Goal: Task Accomplishment & Management: Use online tool/utility

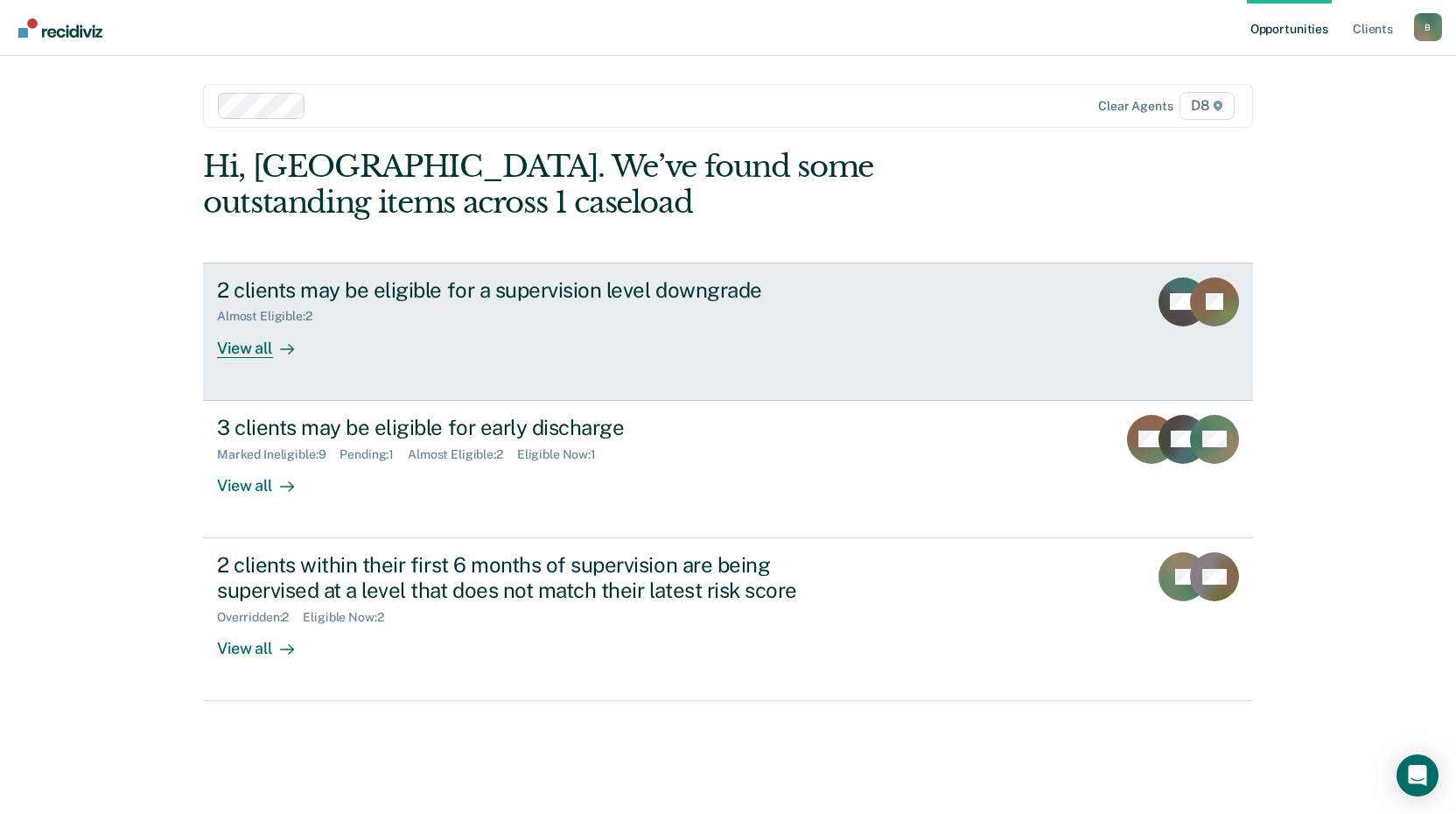
click at [268, 343] on div "View all" at bounding box center [266, 341] width 98 height 34
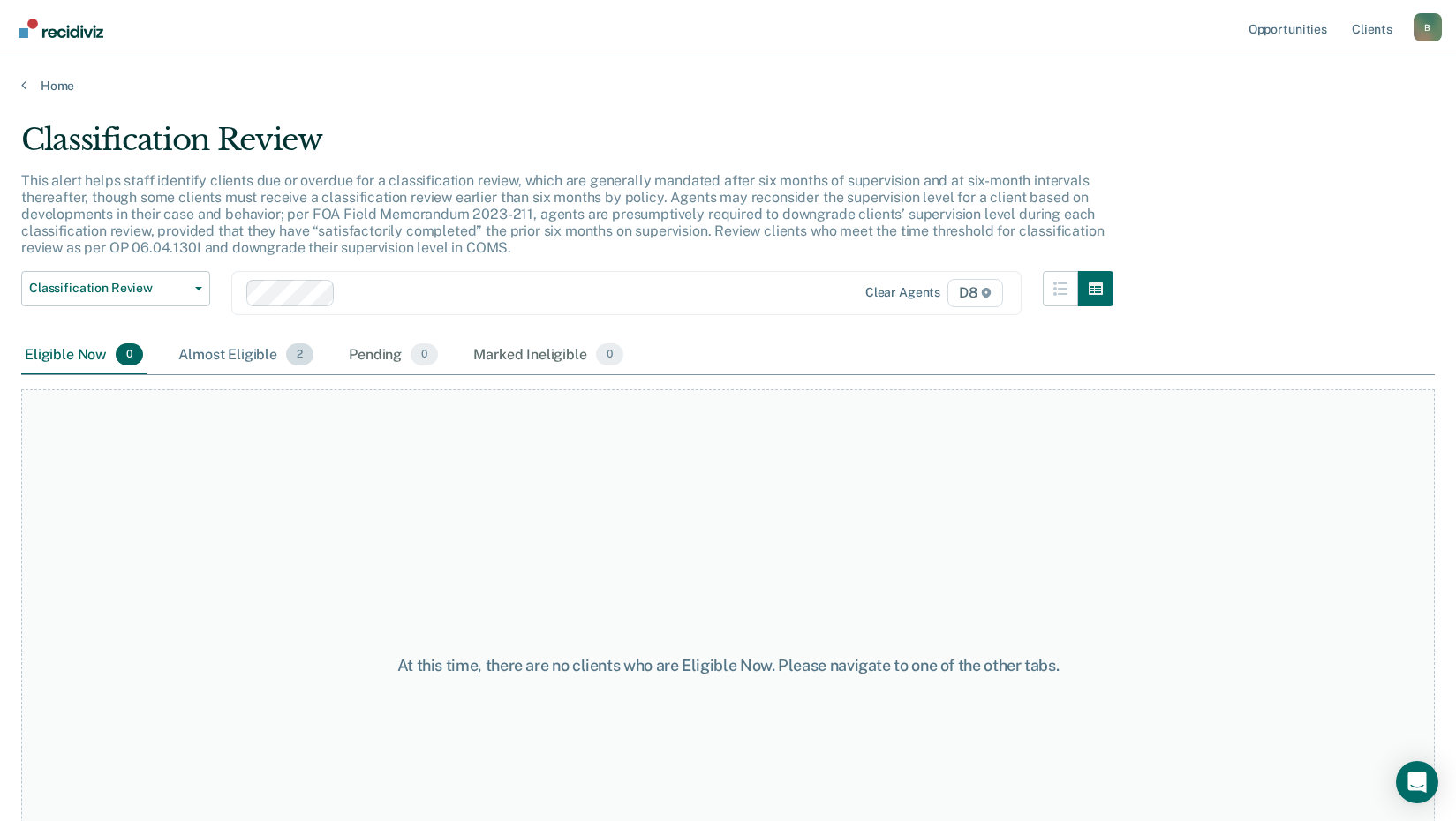
click at [267, 358] on div "Almost Eligible 2" at bounding box center [245, 356] width 142 height 39
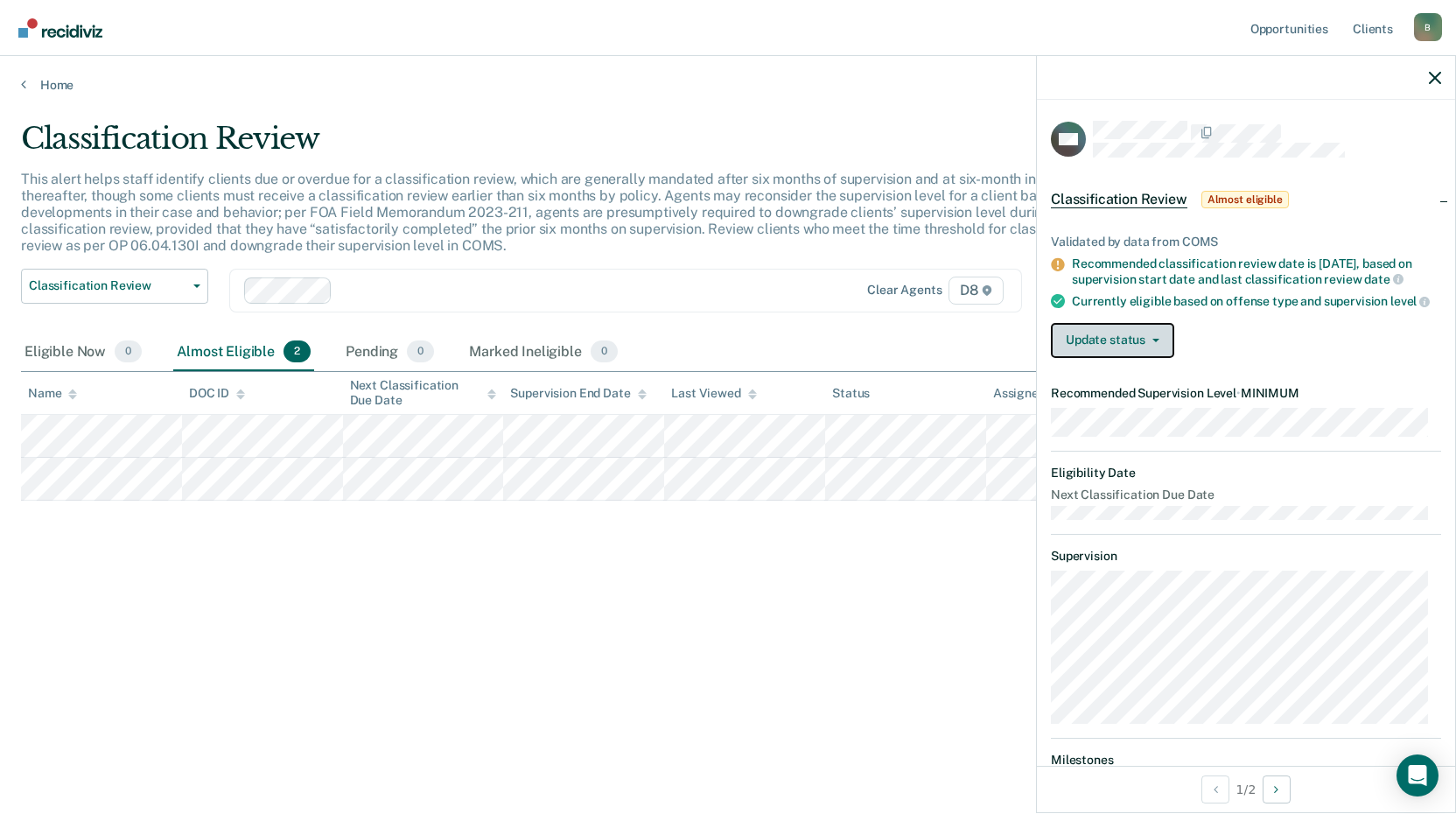
click at [1124, 349] on button "Update status" at bounding box center [1113, 341] width 123 height 35
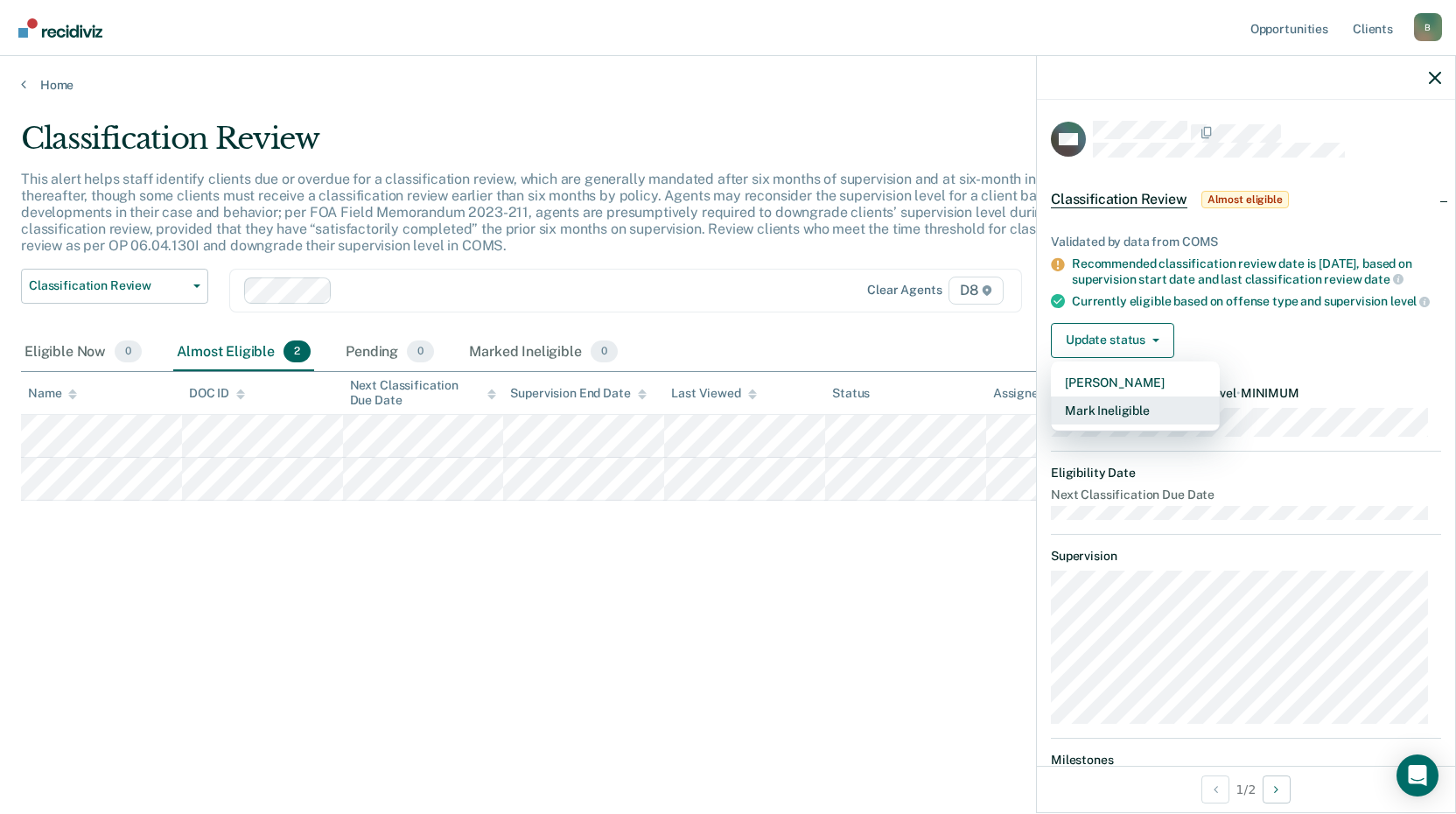
click at [1130, 418] on button "Mark Ineligible" at bounding box center [1136, 411] width 169 height 28
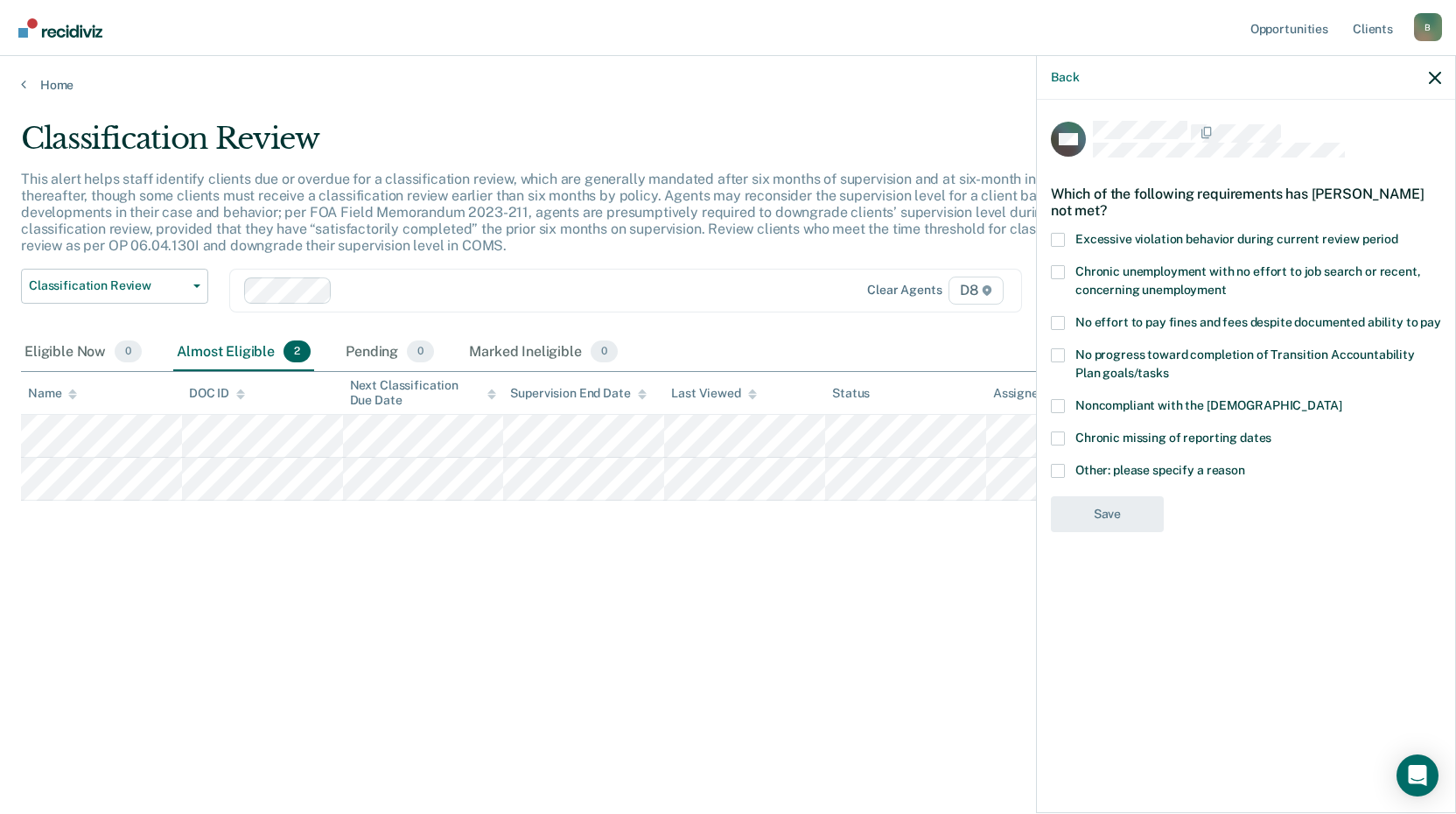
click at [1058, 443] on span at bounding box center [1057, 438] width 14 height 14
click at [1272, 432] on input "Chronic missing of reporting dates" at bounding box center [1272, 432] width 0 height 0
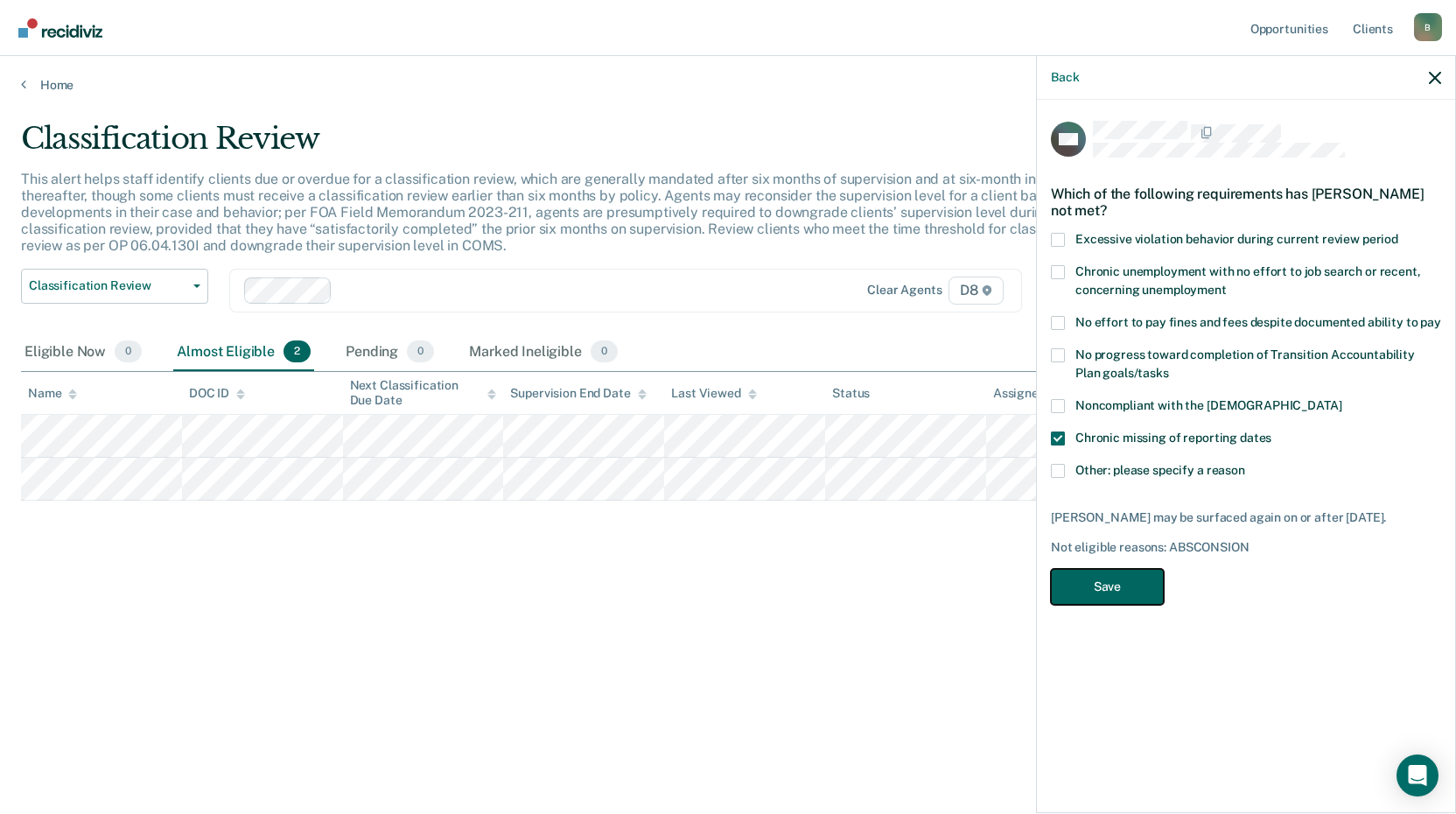
click at [1089, 587] on button "Save" at bounding box center [1107, 587] width 113 height 36
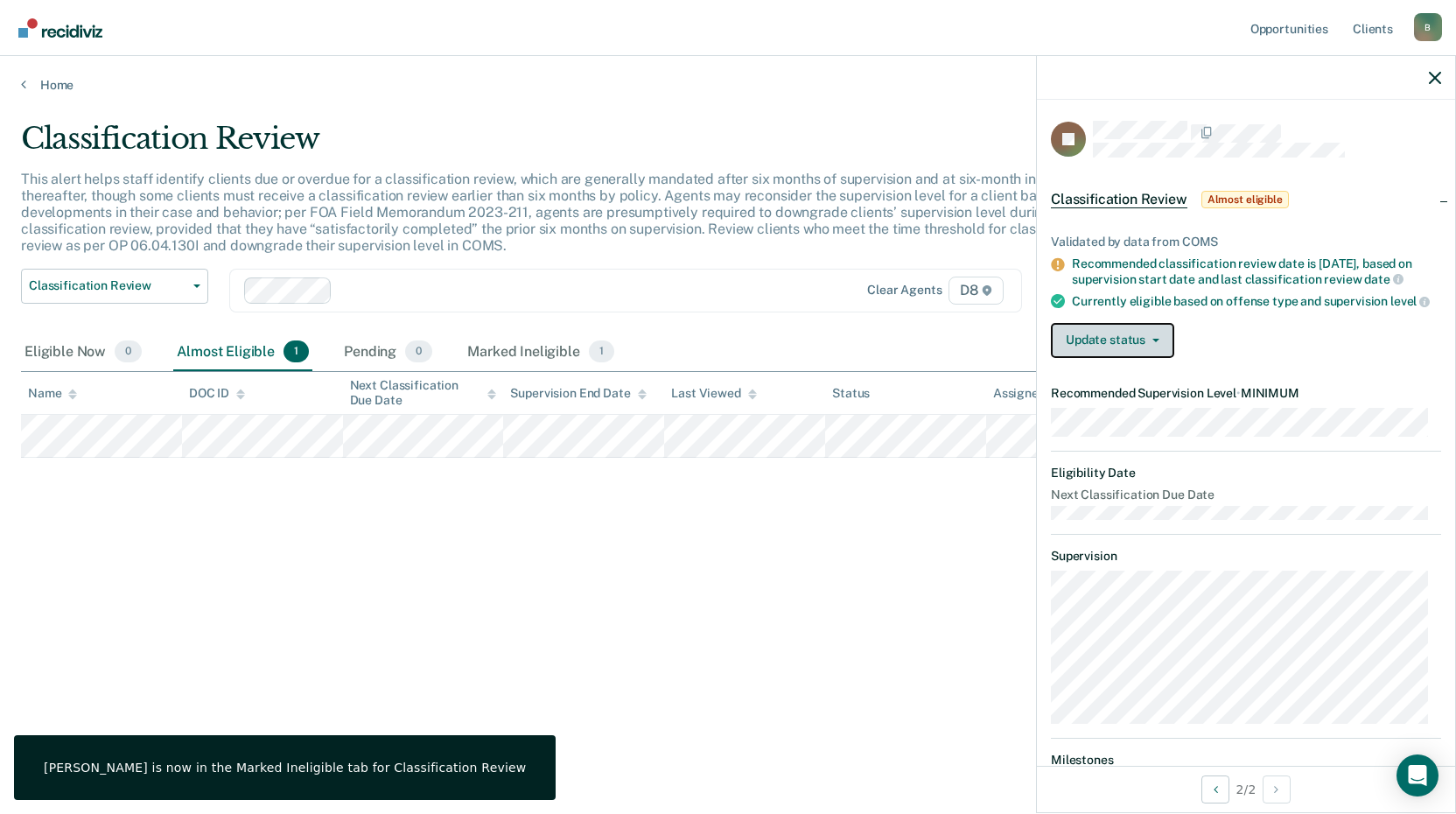
click at [1135, 355] on button "Update status" at bounding box center [1113, 341] width 123 height 35
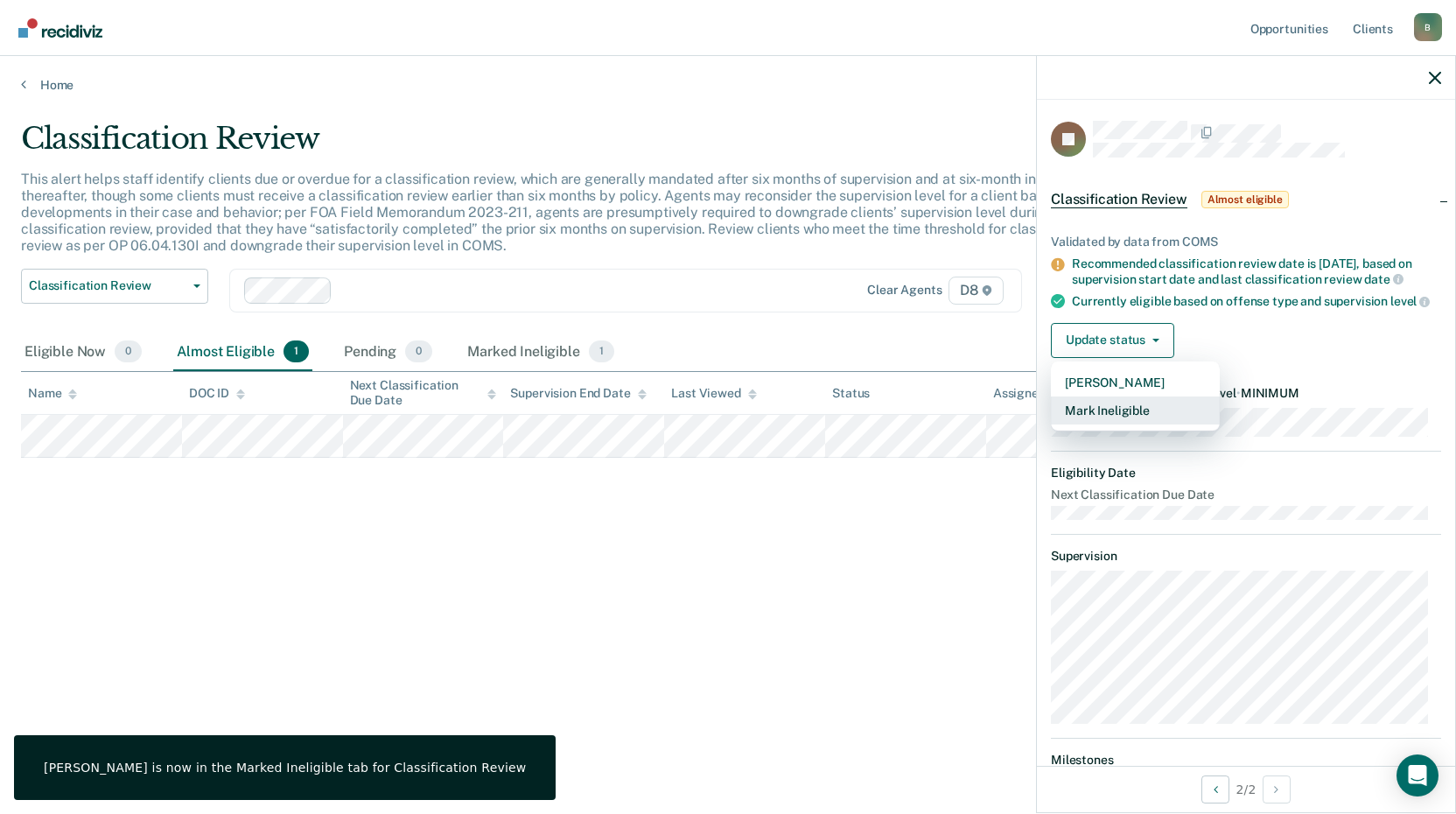
click at [1127, 424] on button "Mark Ineligible" at bounding box center [1136, 411] width 169 height 28
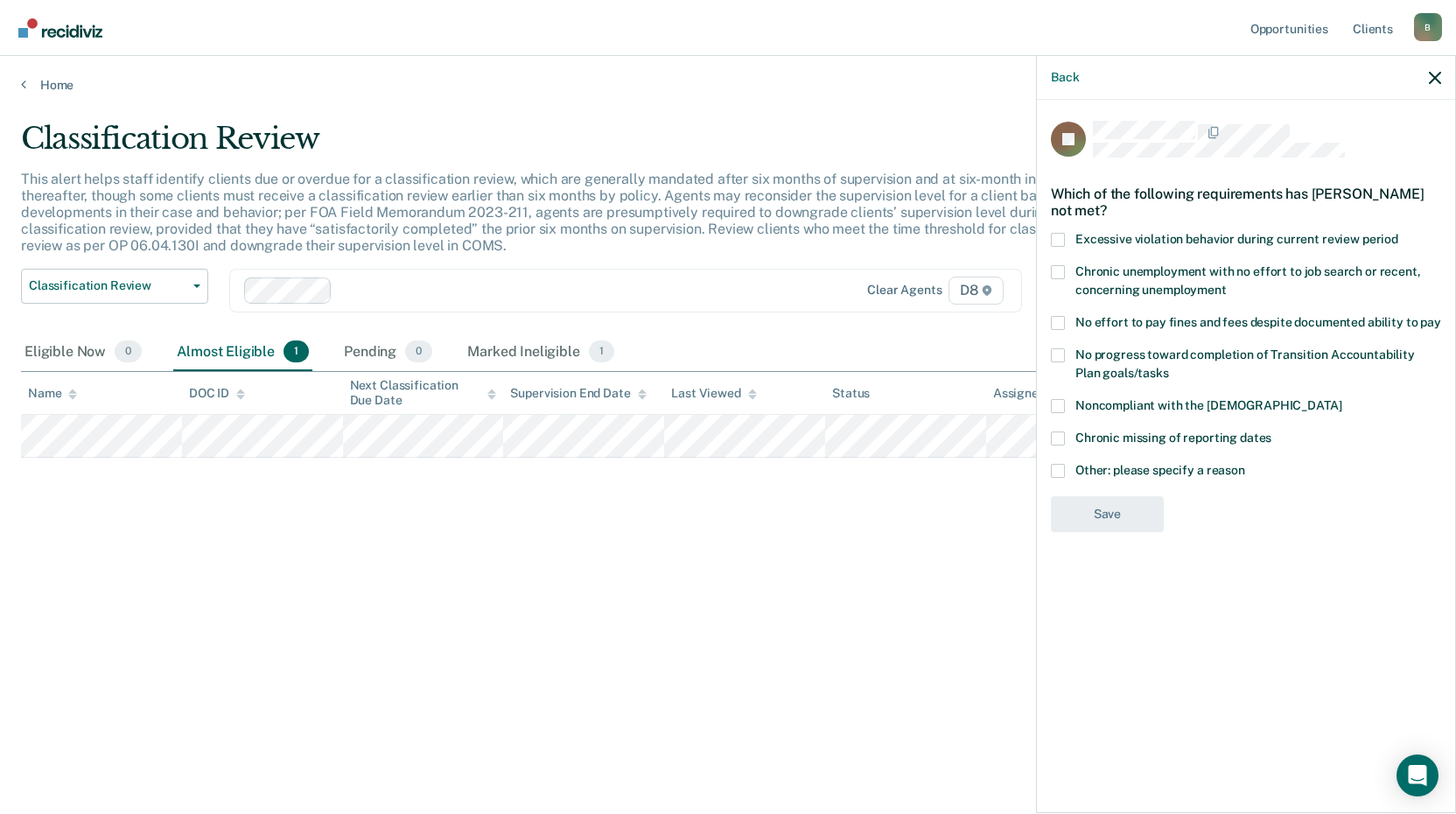
click at [1060, 322] on span at bounding box center [1057, 322] width 14 height 14
click at [1441, 316] on input "No effort to pay fines and fees despite documented ability to pay" at bounding box center [1441, 316] width 0 height 0
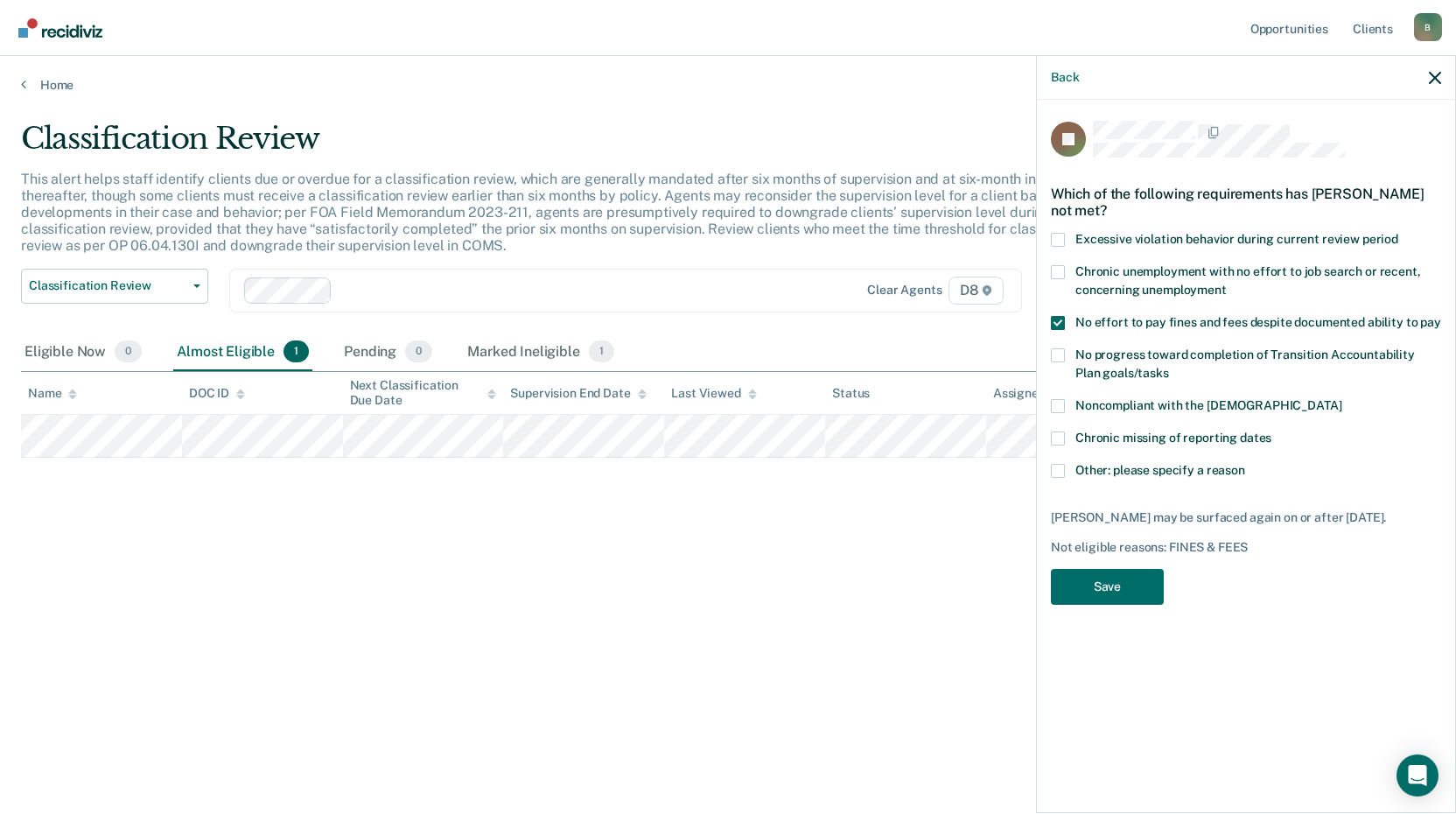
click at [1064, 246] on label "Excessive violation behavior during current review period" at bounding box center [1246, 242] width 390 height 18
click at [1398, 233] on input "Excessive violation behavior during current review period" at bounding box center [1398, 233] width 0 height 0
click at [1146, 587] on button "Save" at bounding box center [1107, 587] width 113 height 36
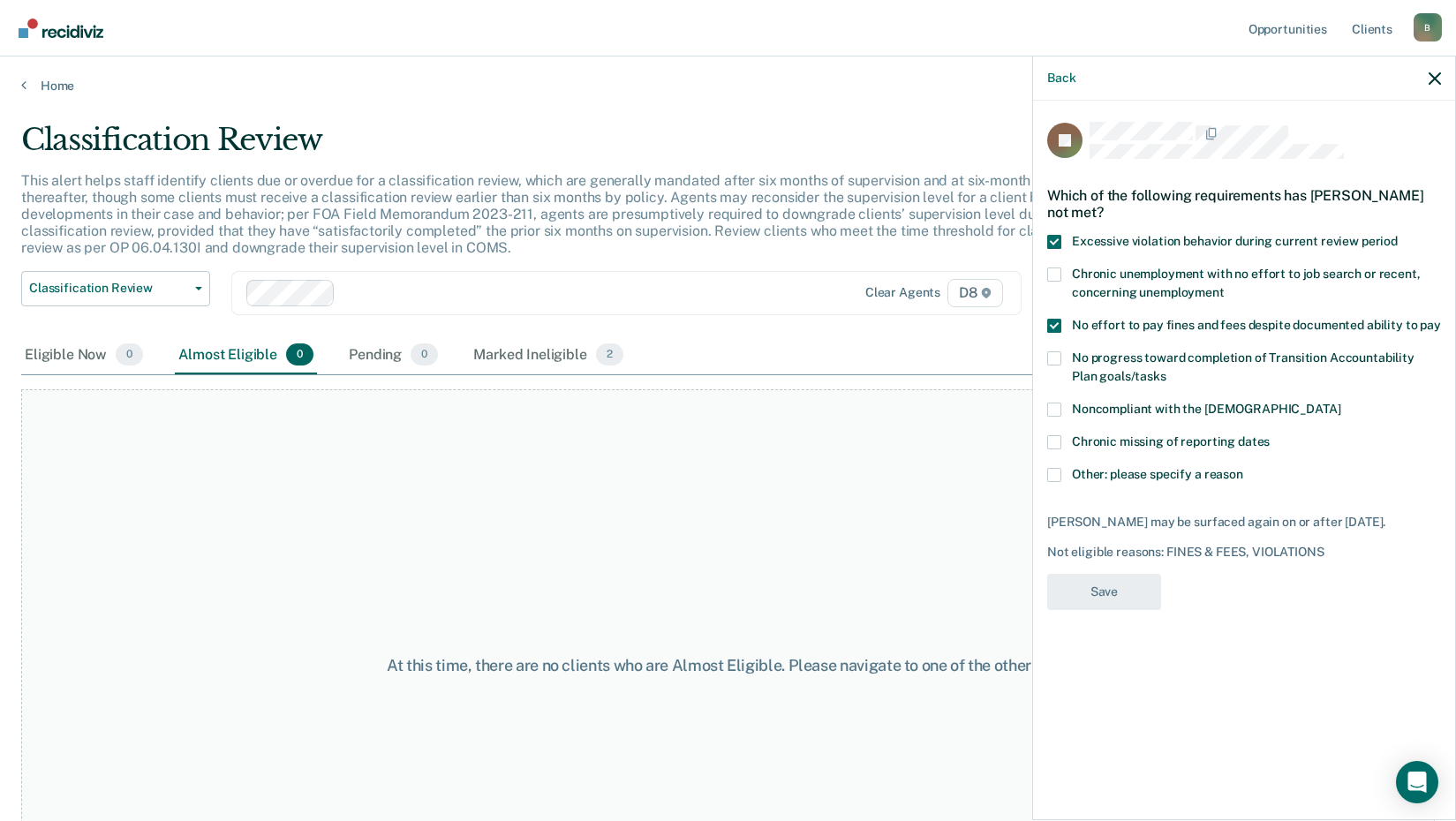
click at [432, 619] on div "At this time, there are no clients who are Almost Eligible. Please navigate to …" at bounding box center [728, 665] width 1413 height 553
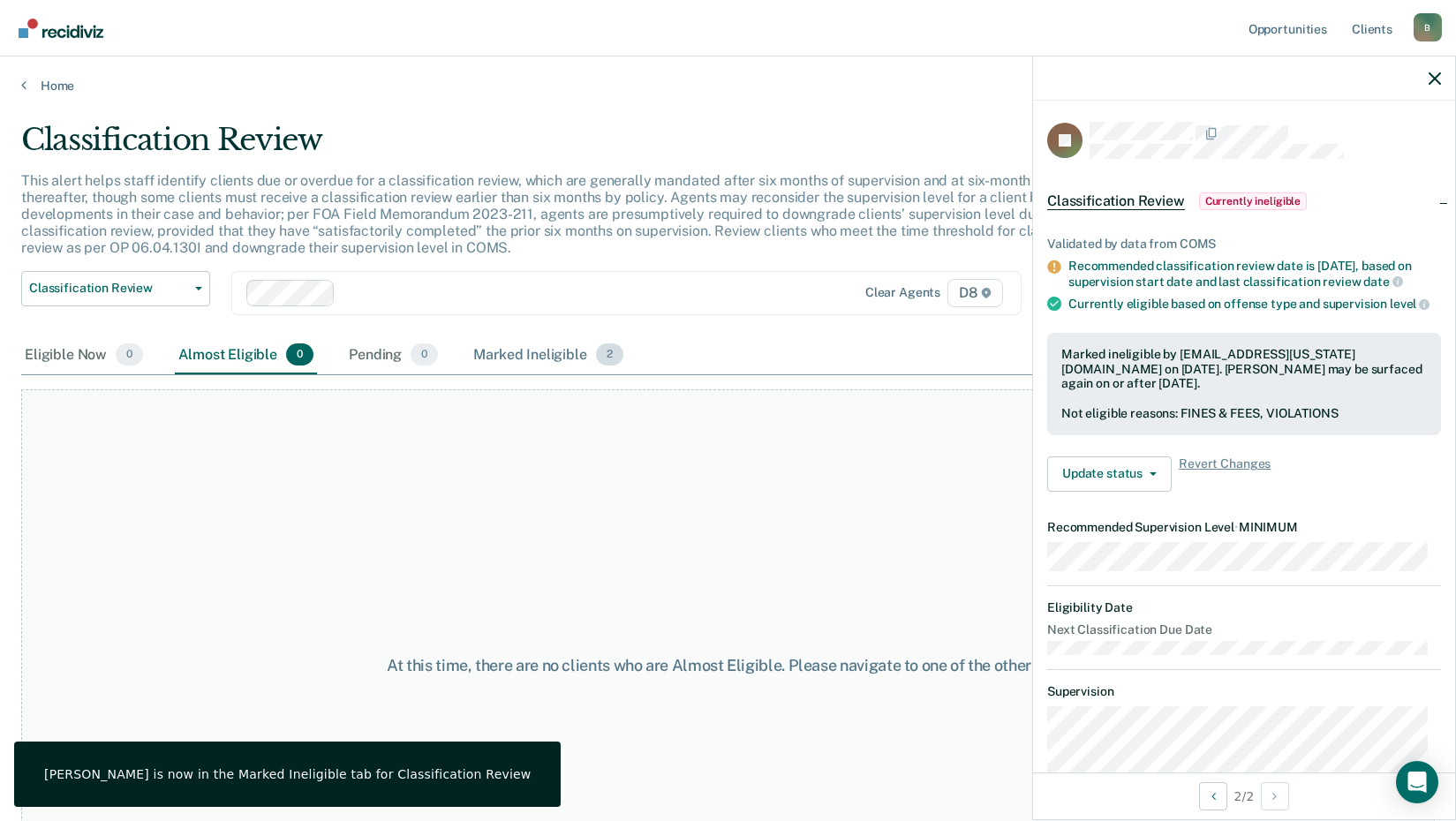
click at [548, 349] on div "Marked Ineligible 2" at bounding box center [548, 356] width 157 height 39
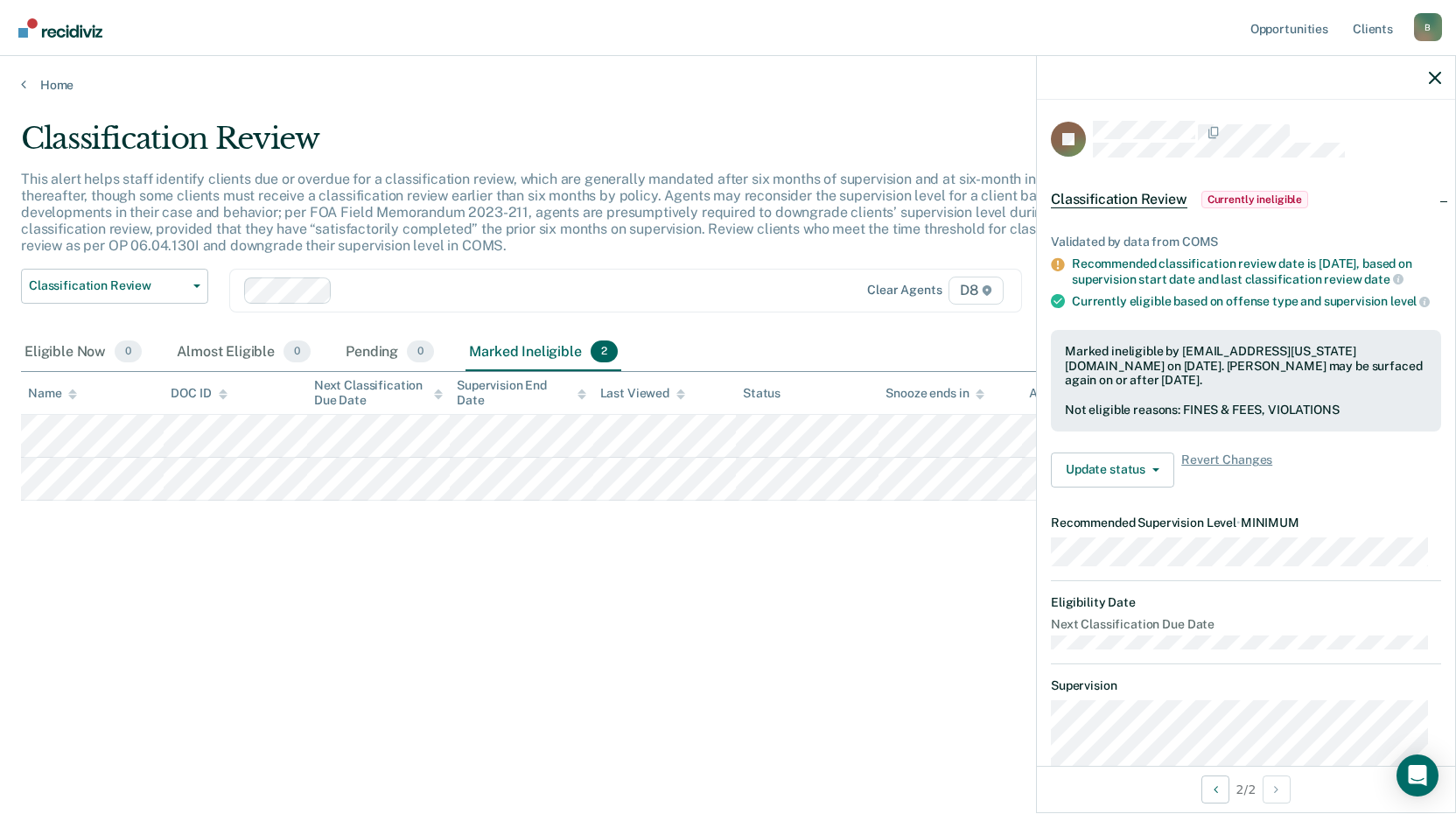
click at [48, 74] on div "Home" at bounding box center [728, 75] width 1456 height 37
click at [28, 88] on link "Home" at bounding box center [728, 85] width 1415 height 16
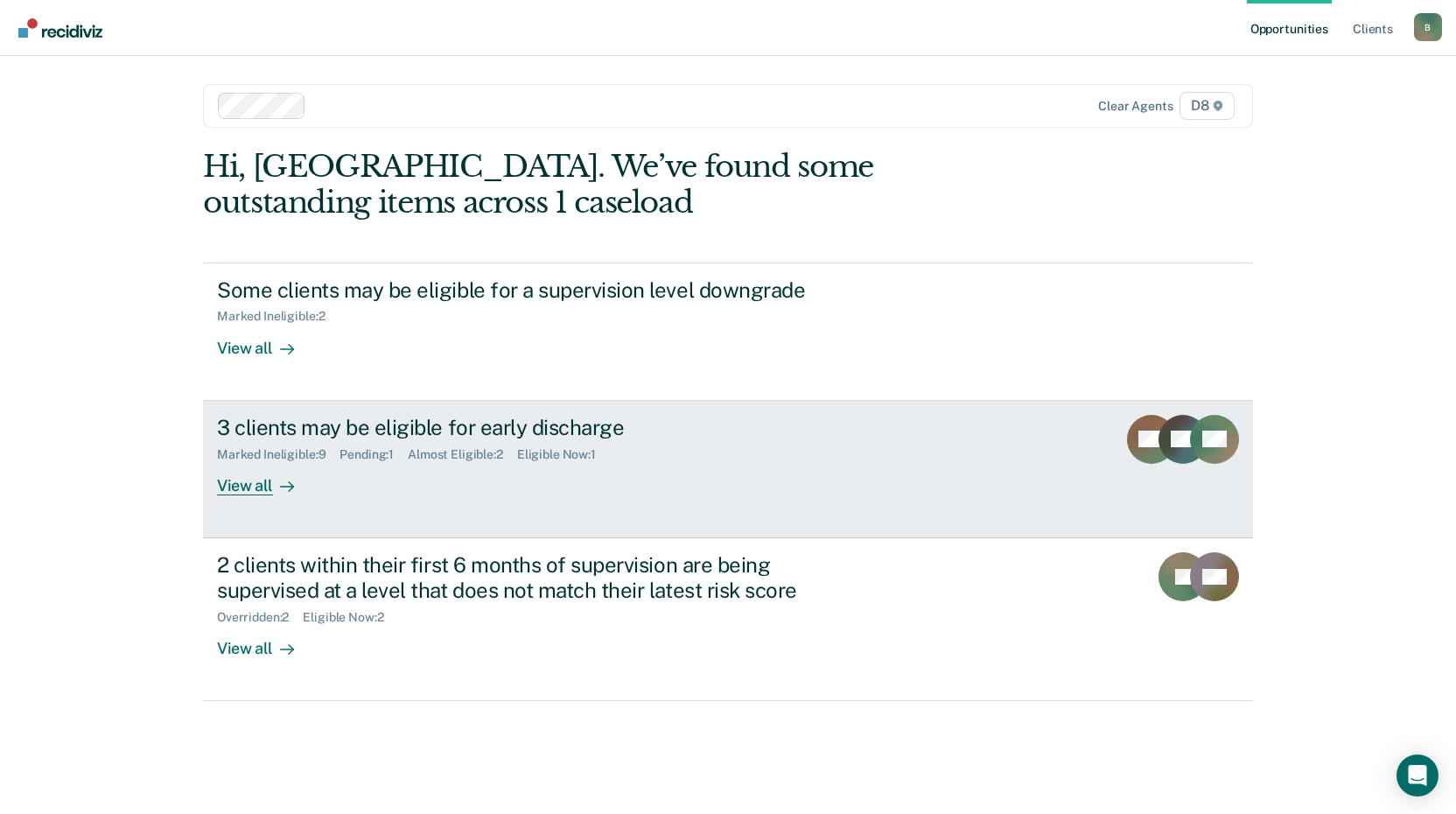
click at [256, 480] on div "View all" at bounding box center [266, 478] width 98 height 34
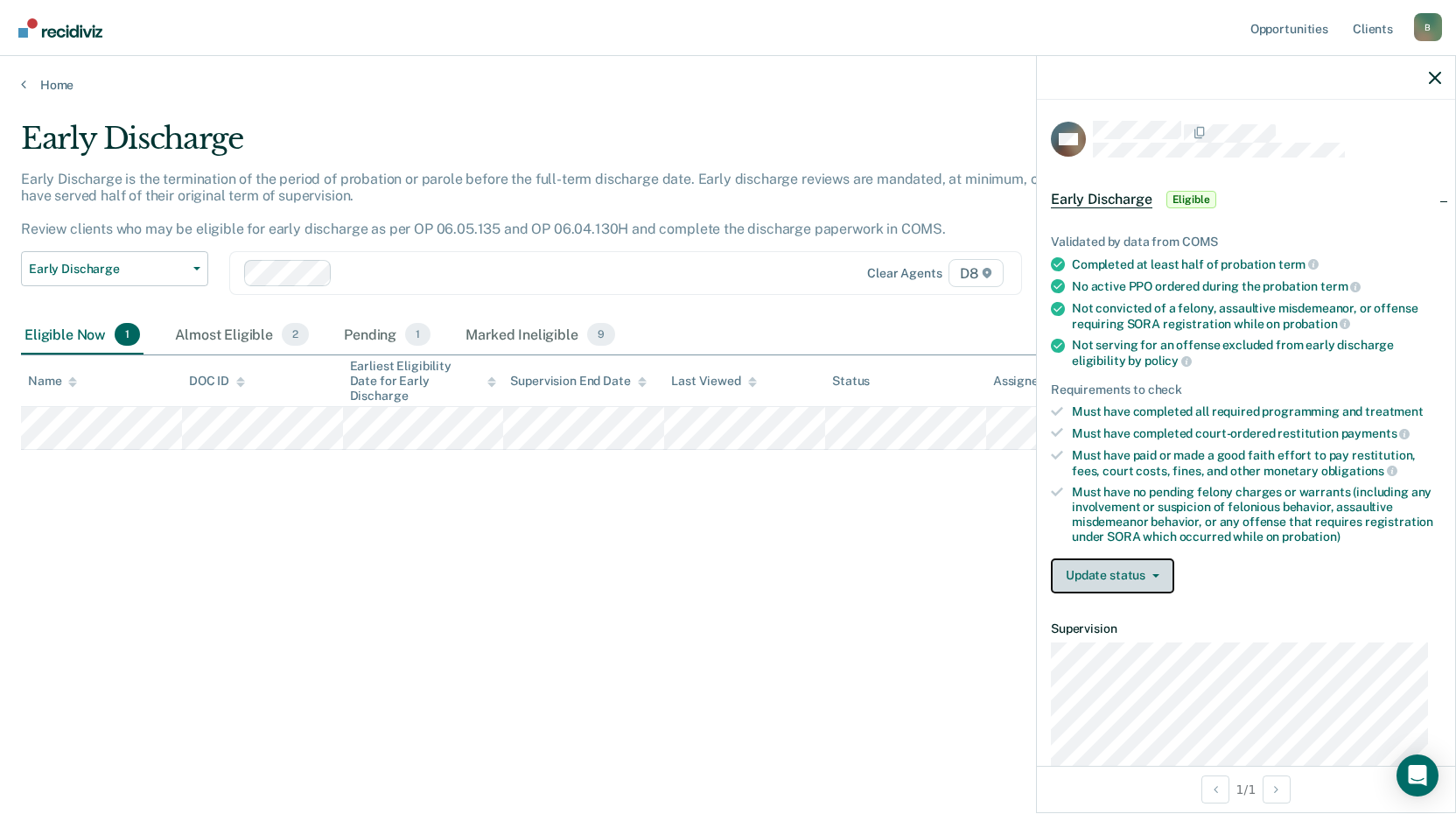
click at [1138, 566] on button "Update status" at bounding box center [1113, 576] width 123 height 35
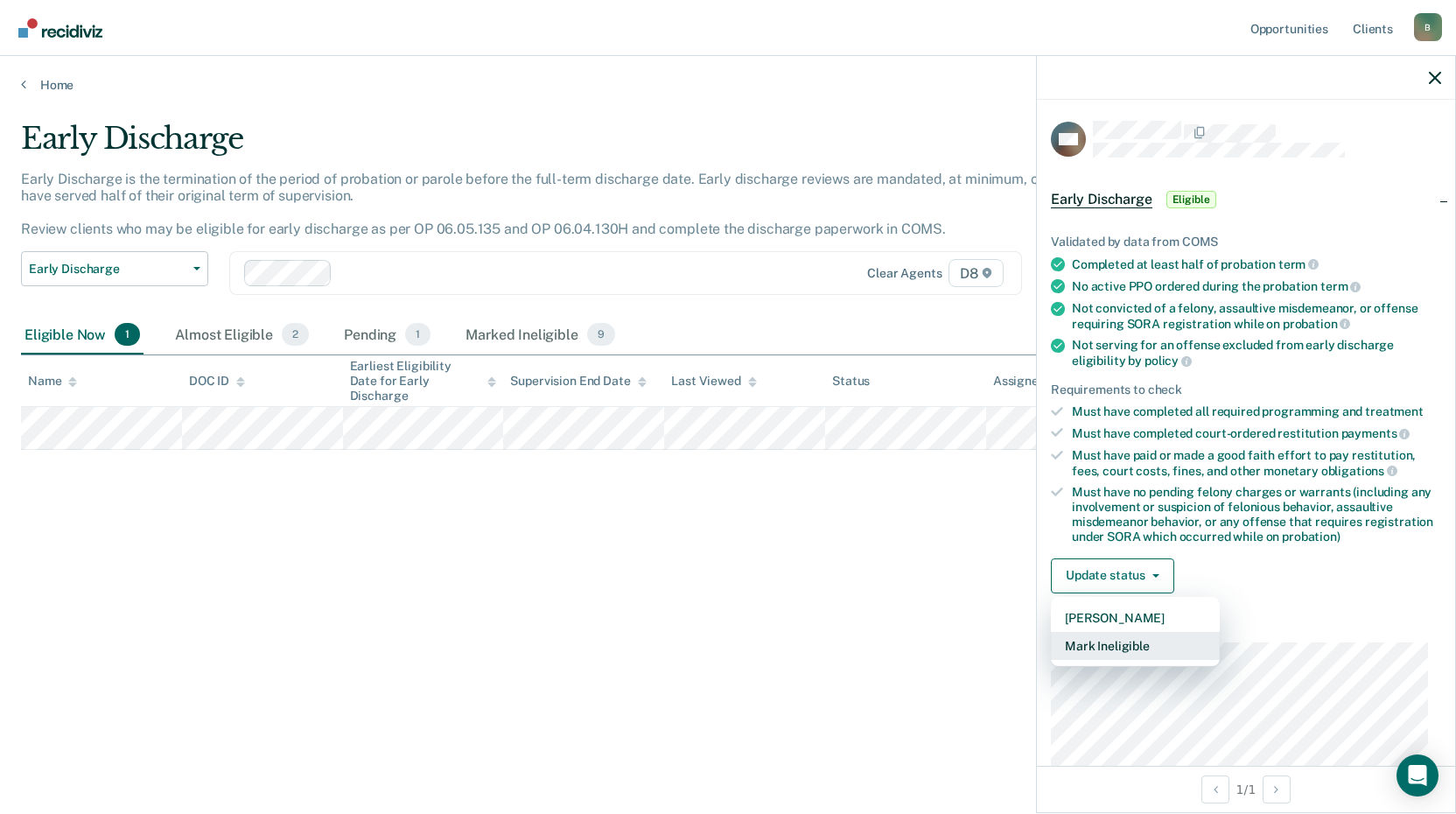
click at [1136, 637] on button "Mark Ineligible" at bounding box center [1136, 646] width 169 height 28
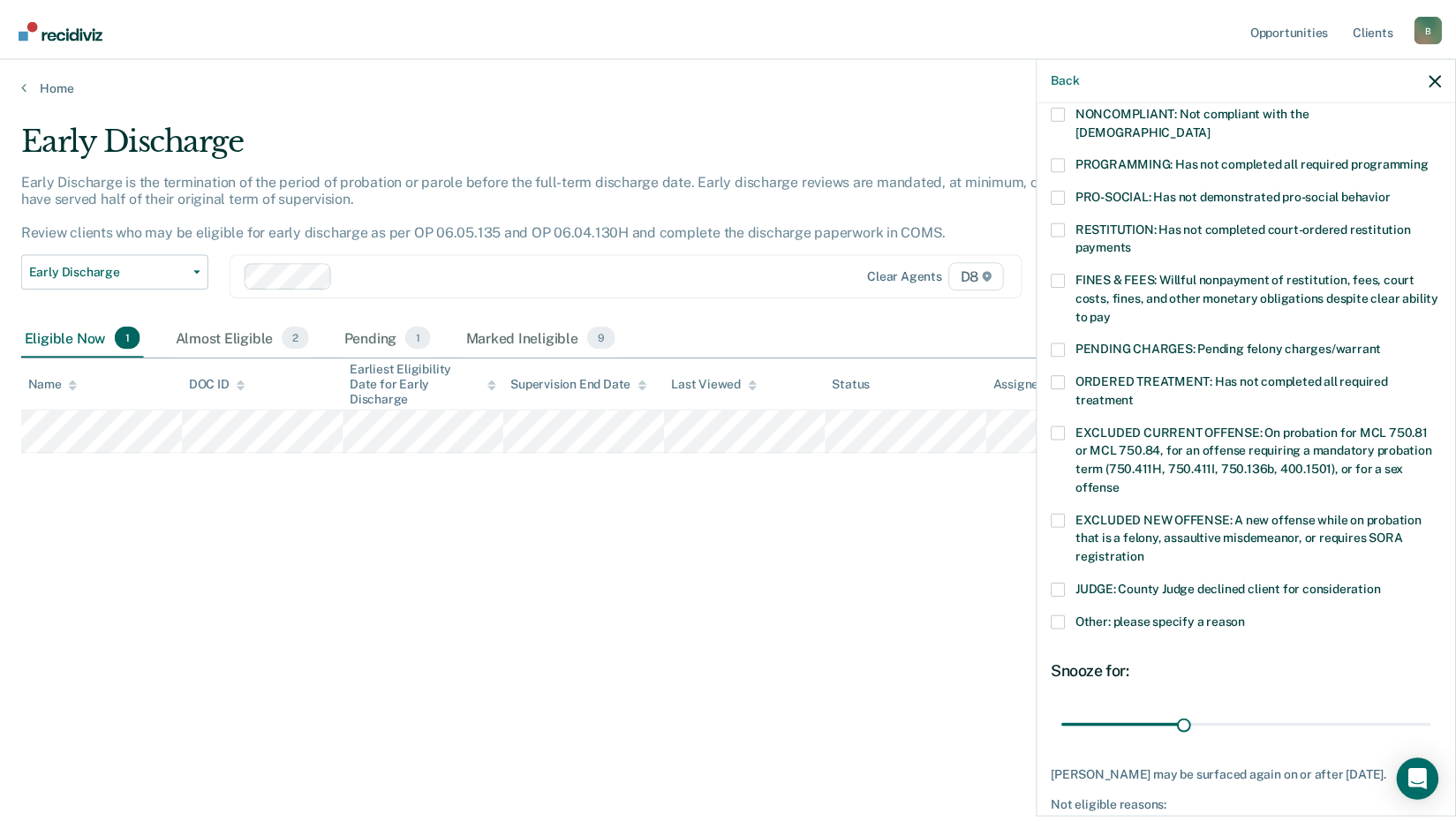
scroll to position [413, 0]
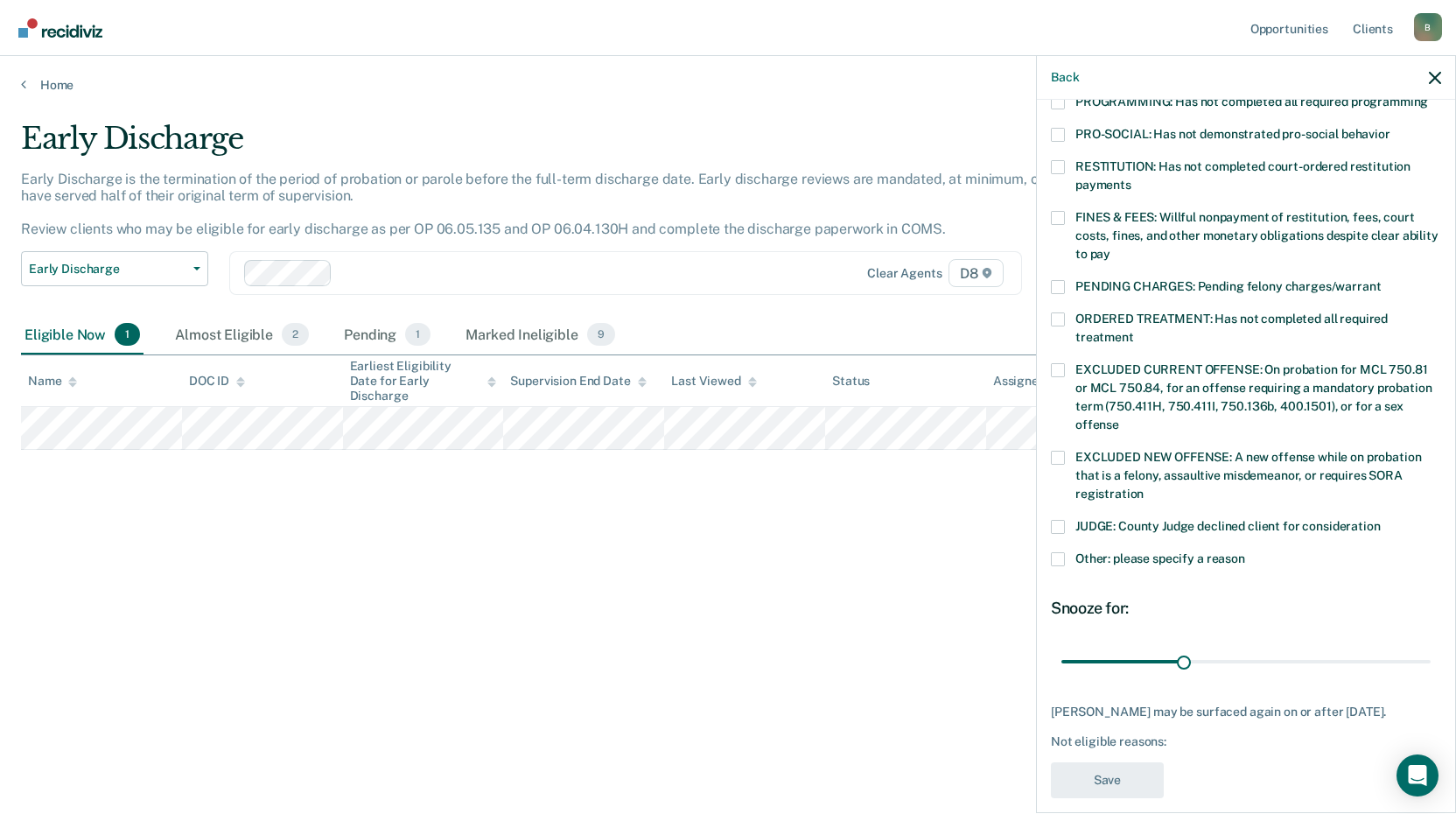
click at [1060, 211] on span at bounding box center [1057, 217] width 14 height 14
click at [1111, 248] on input "FINES & FEES: Willful nonpayment of restitution, fees, court costs, fines, and …" at bounding box center [1111, 248] width 0 height 0
click at [1128, 769] on button "Save" at bounding box center [1107, 780] width 113 height 36
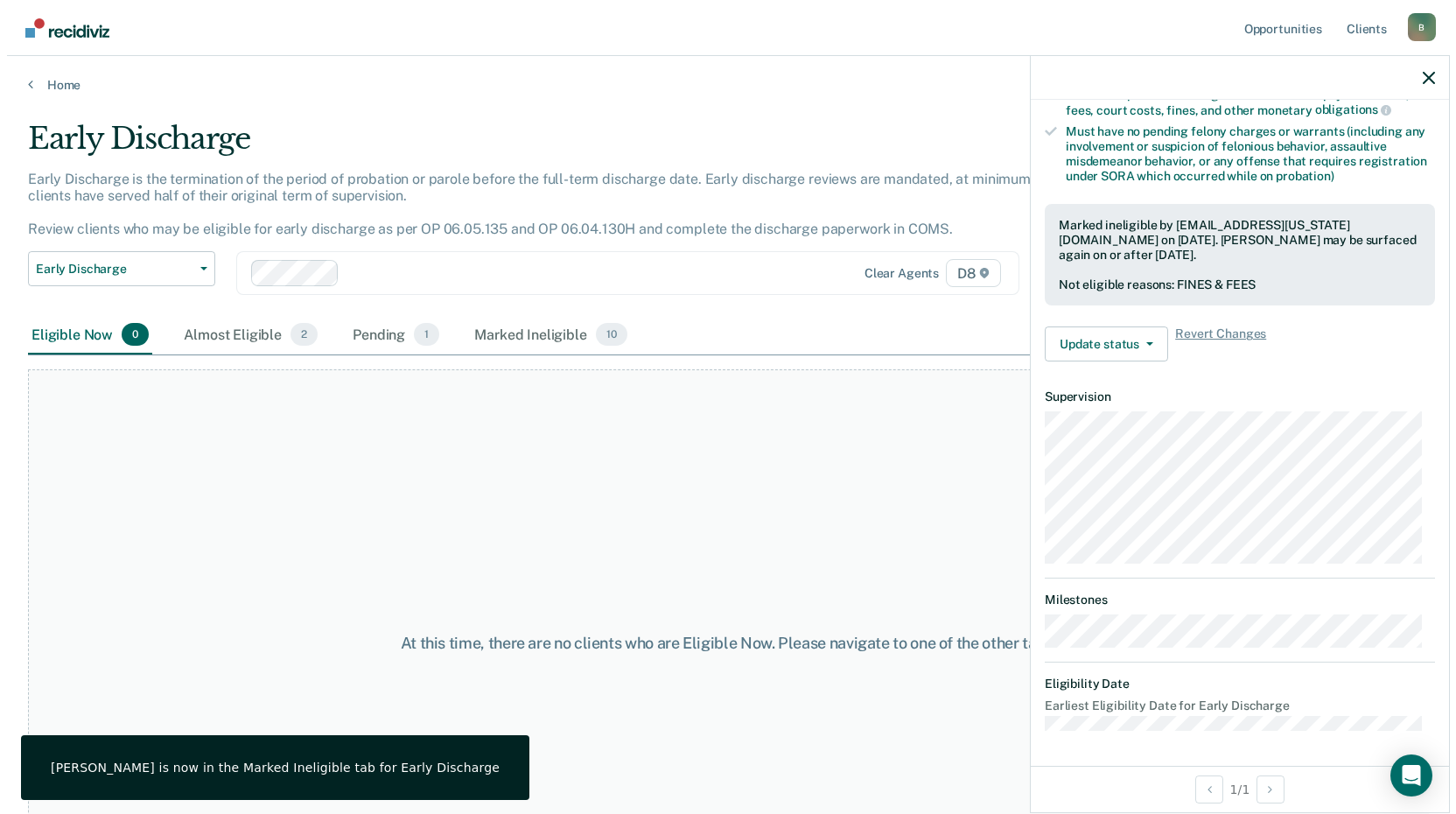
scroll to position [359, 0]
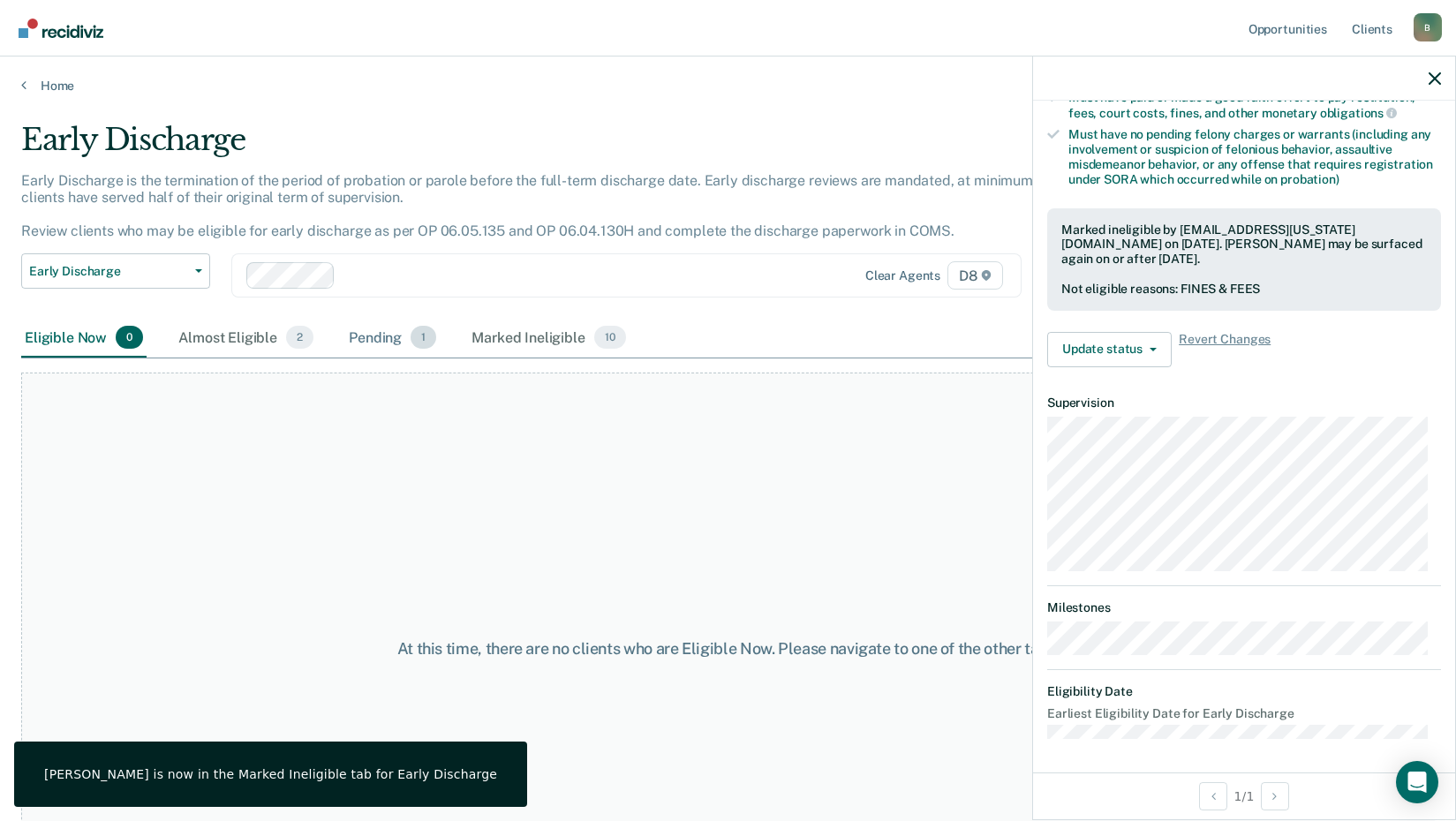
click at [417, 342] on span "1" at bounding box center [423, 337] width 26 height 23
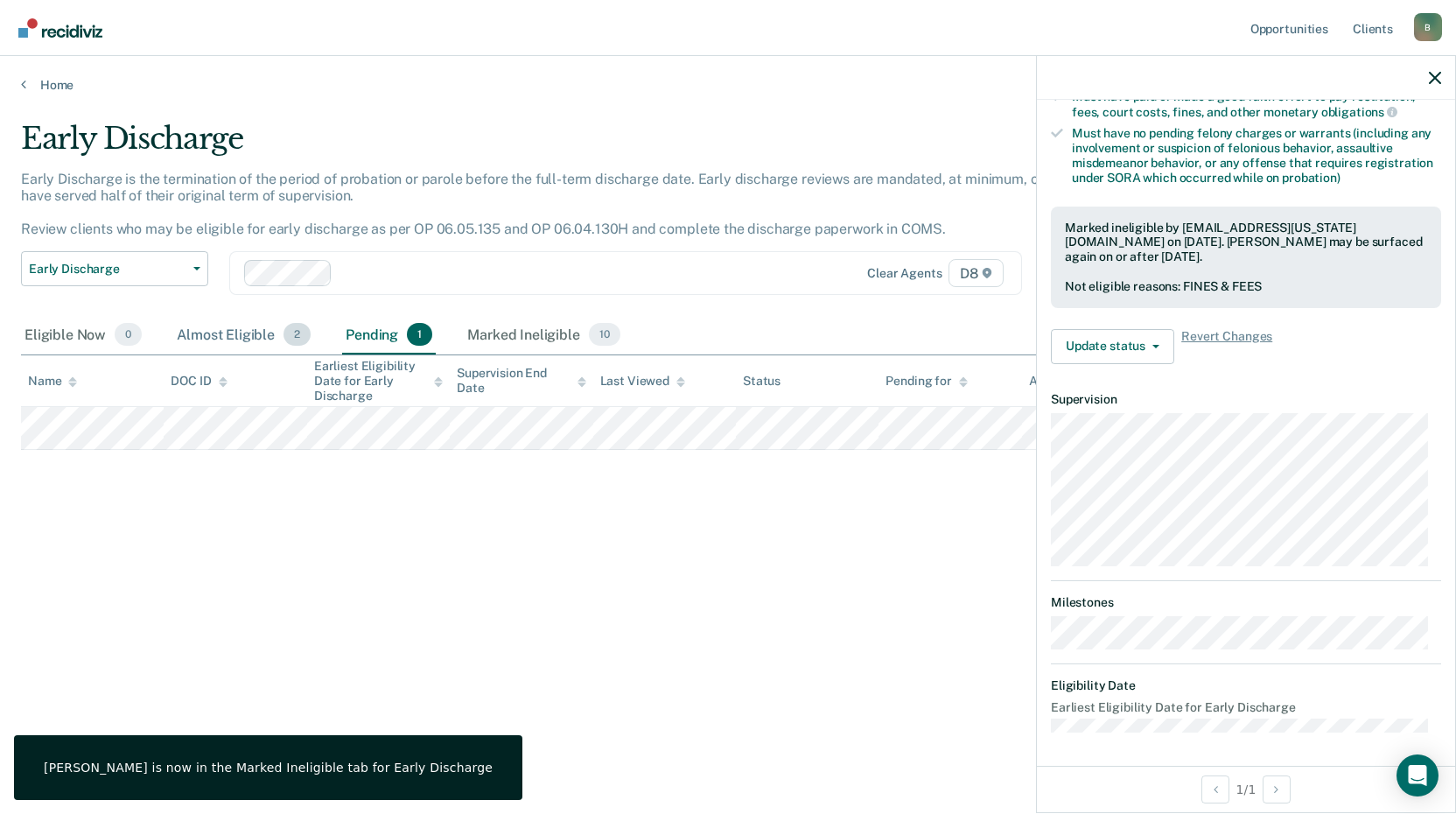
click at [240, 334] on div "Almost Eligible 2" at bounding box center [243, 335] width 141 height 39
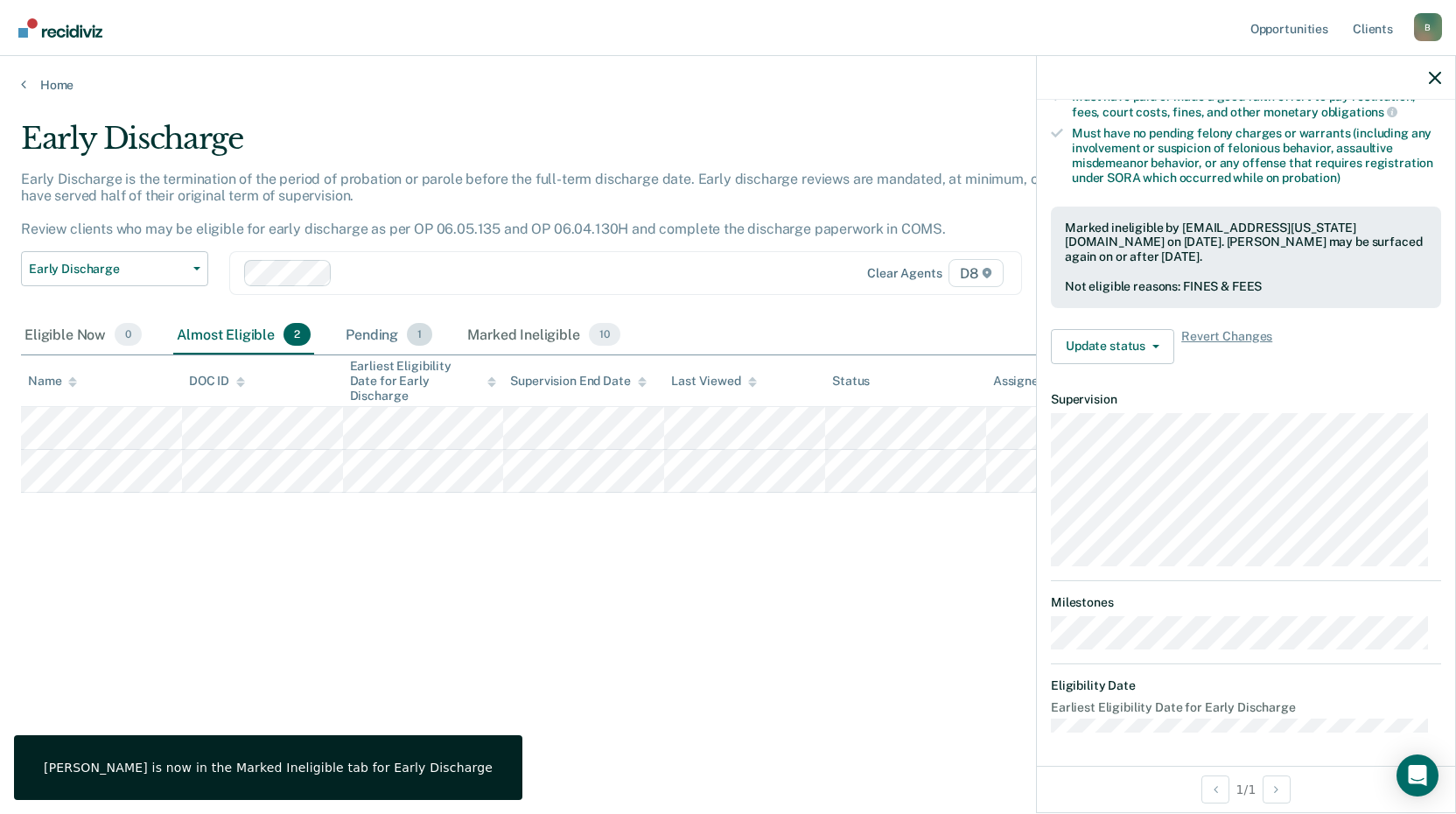
click at [373, 343] on div "Pending 1" at bounding box center [389, 335] width 94 height 39
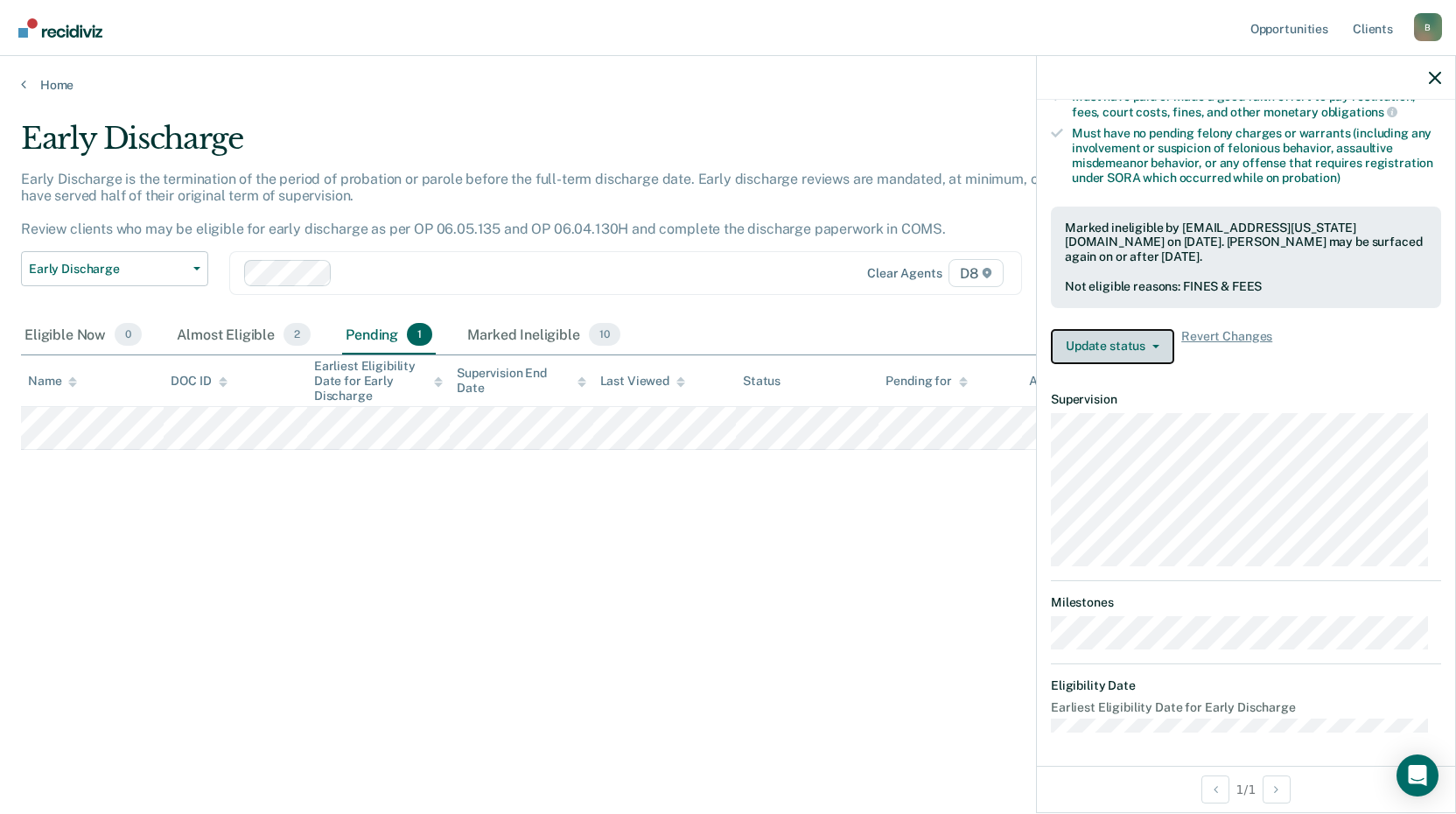
click at [1158, 345] on icon "button" at bounding box center [1156, 347] width 7 height 4
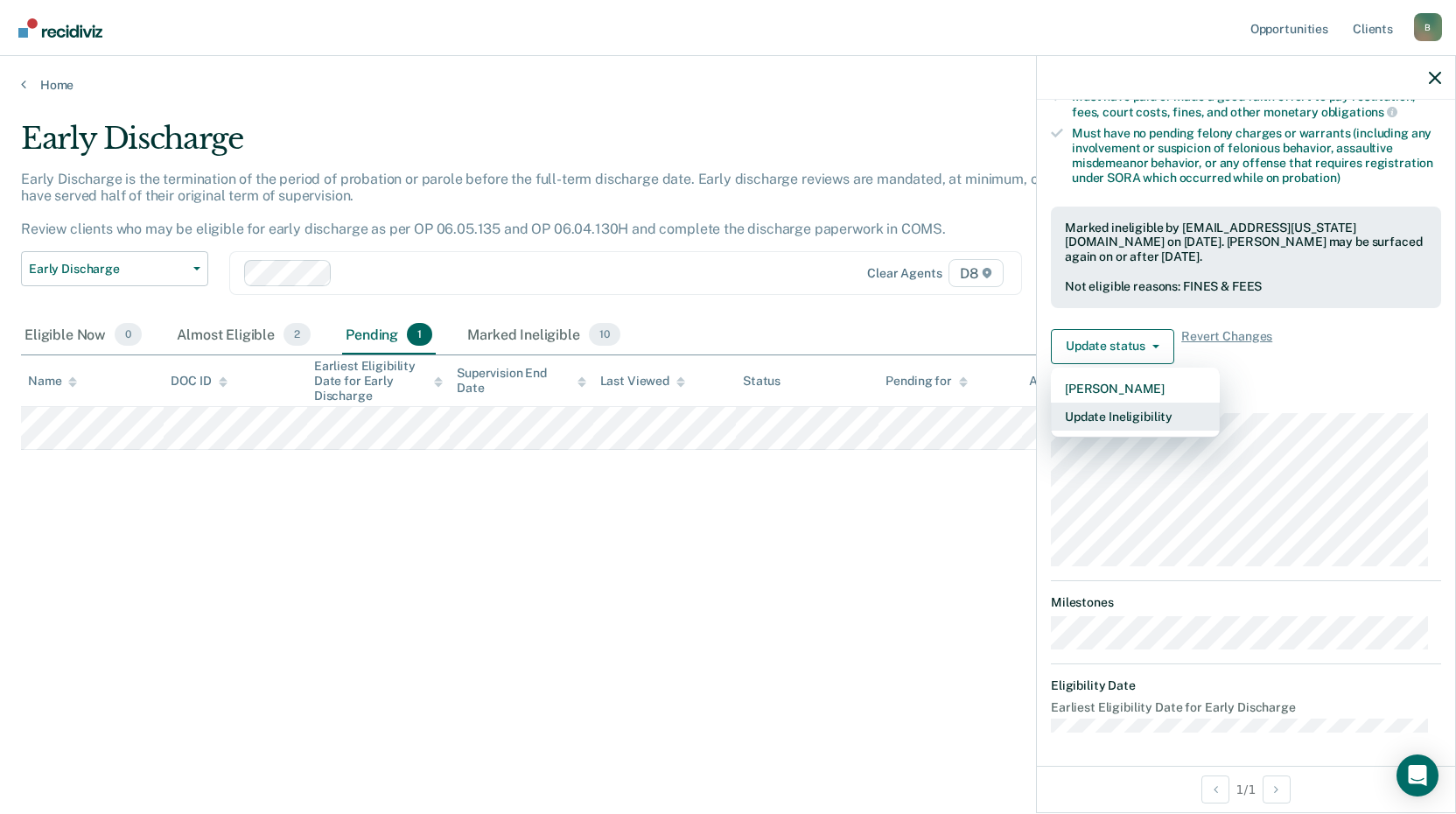
click at [1148, 416] on button "Update Ineligibility" at bounding box center [1136, 416] width 169 height 28
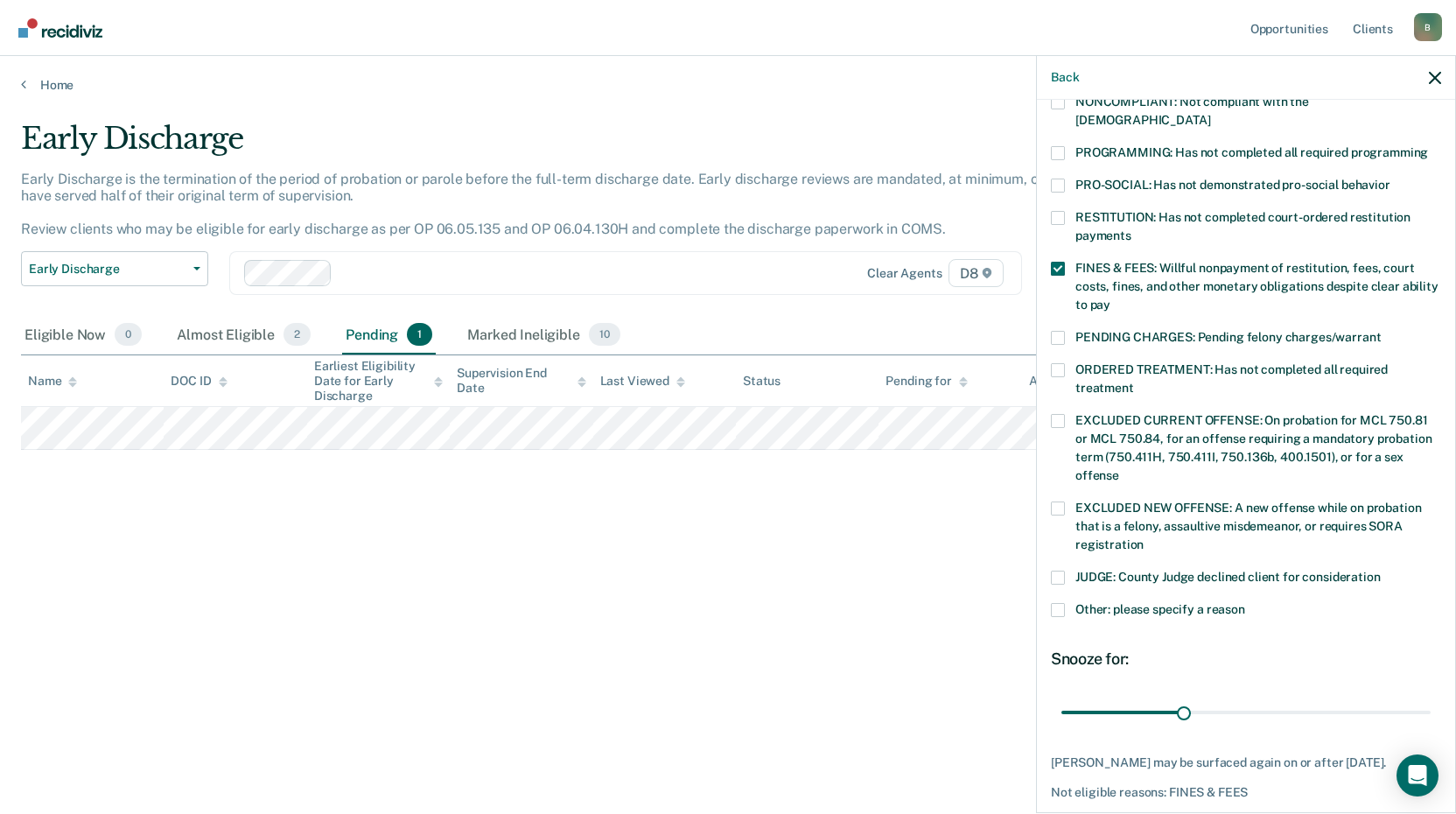
click at [1059, 571] on span at bounding box center [1057, 577] width 14 height 14
click at [1381, 571] on input "JUDGE: County Judge declined client for consideration" at bounding box center [1381, 571] width 0 height 0
drag, startPoint x: 1187, startPoint y: 697, endPoint x: 1462, endPoint y: 718, distance: 275.8
type input "90"
click at [1431, 718] on input "range" at bounding box center [1245, 712] width 369 height 30
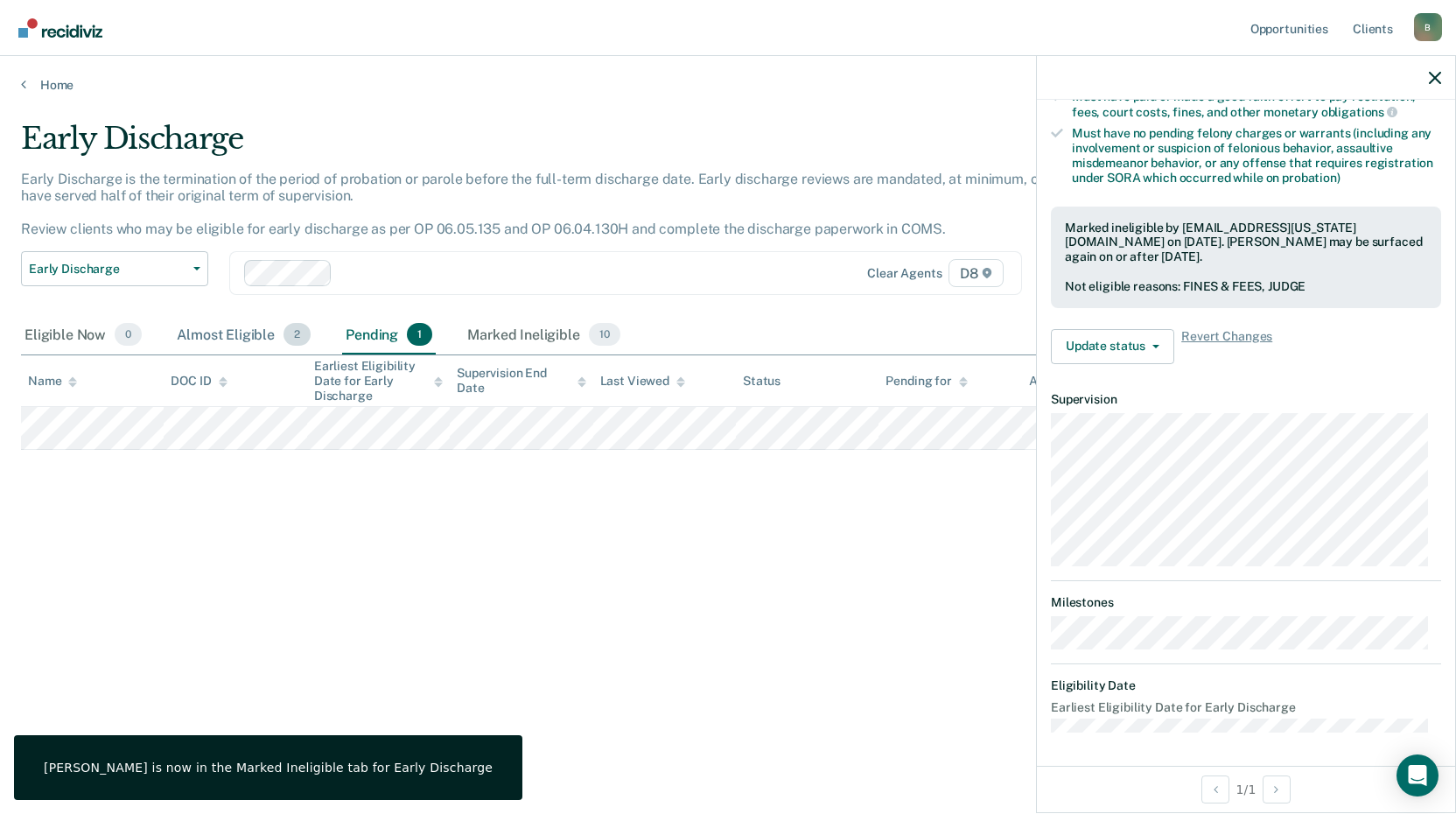
click at [249, 347] on div "Almost Eligible 2" at bounding box center [243, 335] width 141 height 39
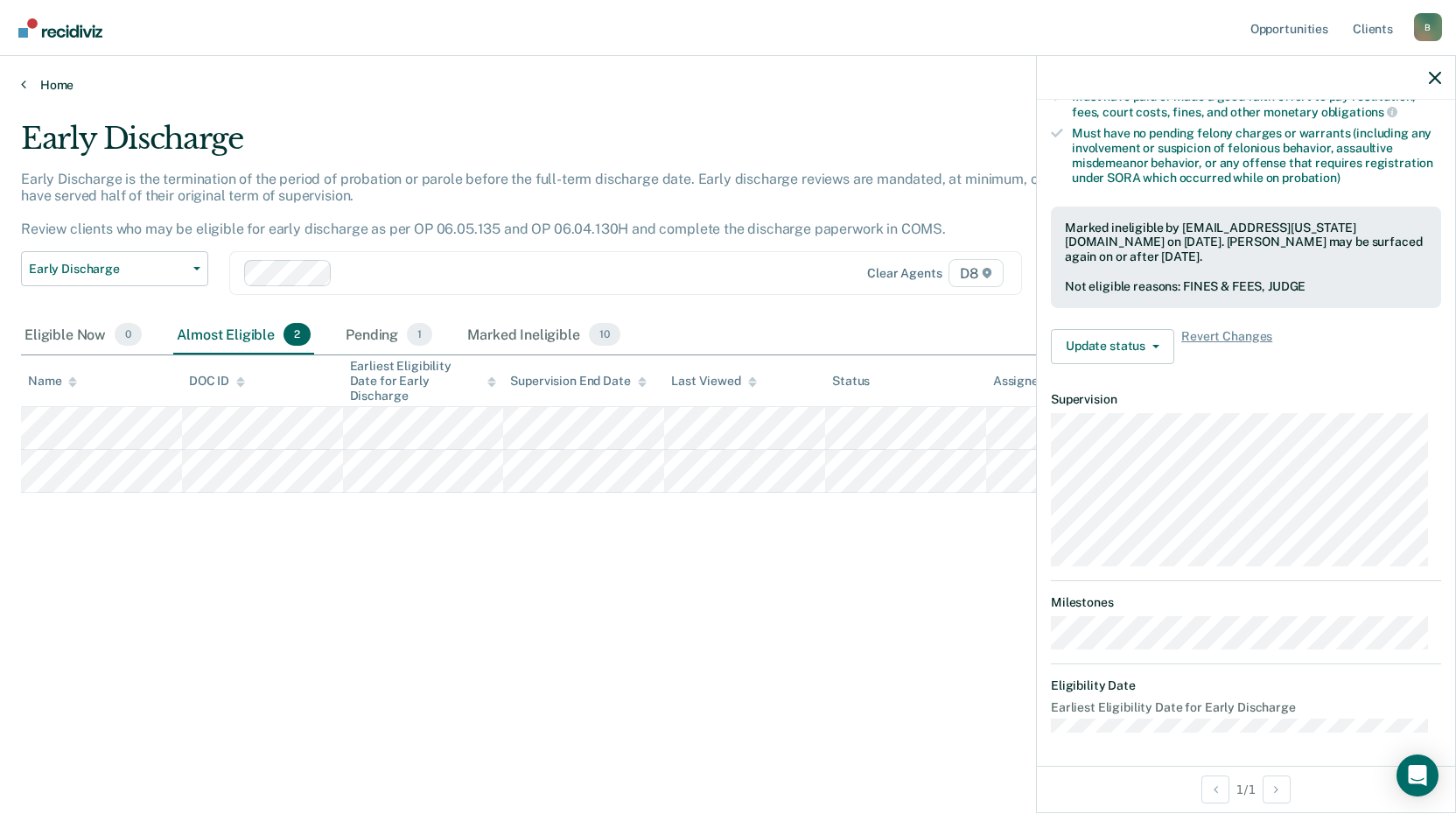
click at [21, 86] on icon at bounding box center [24, 84] width 6 height 14
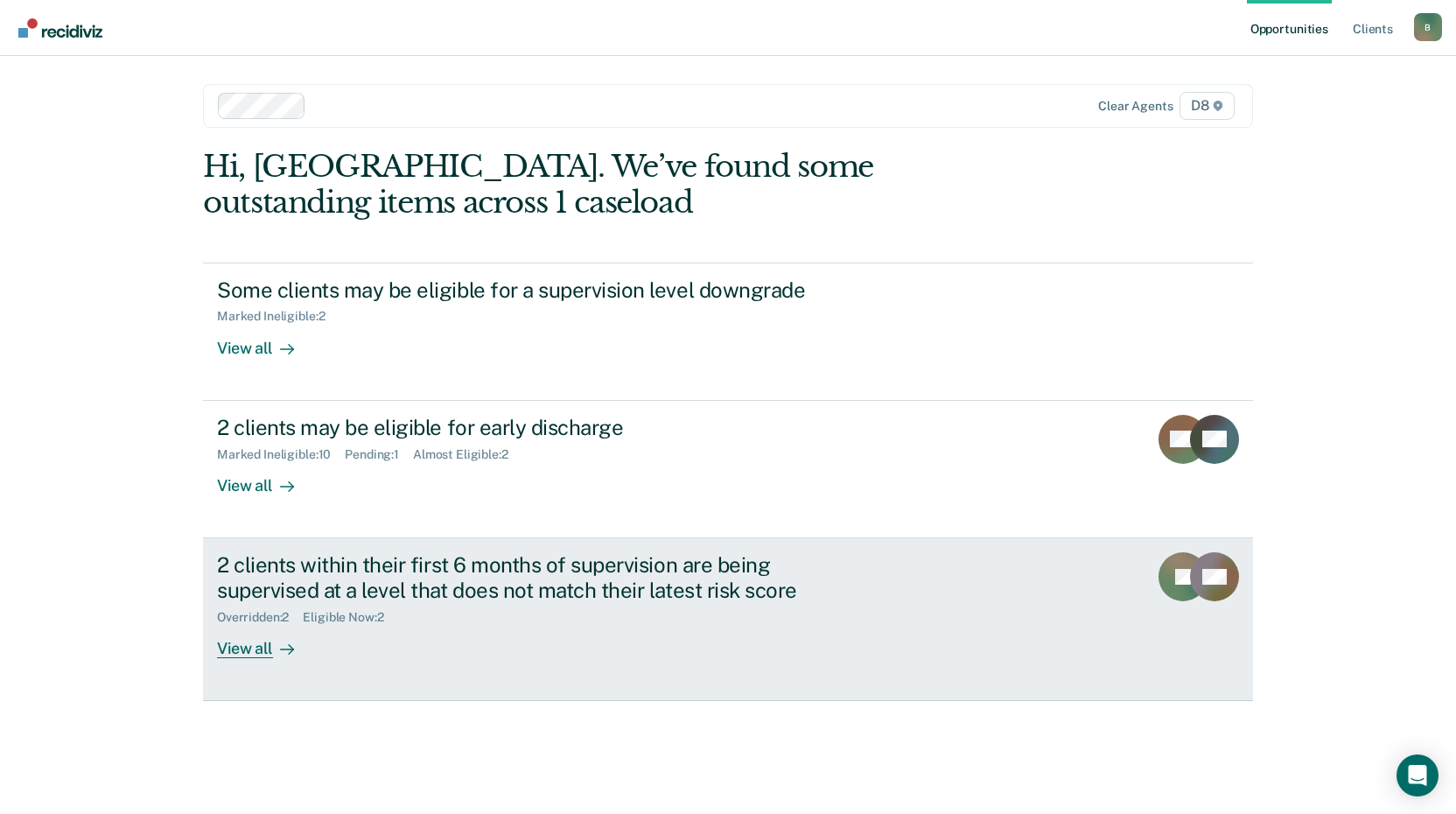
click at [287, 650] on icon at bounding box center [286, 649] width 14 height 14
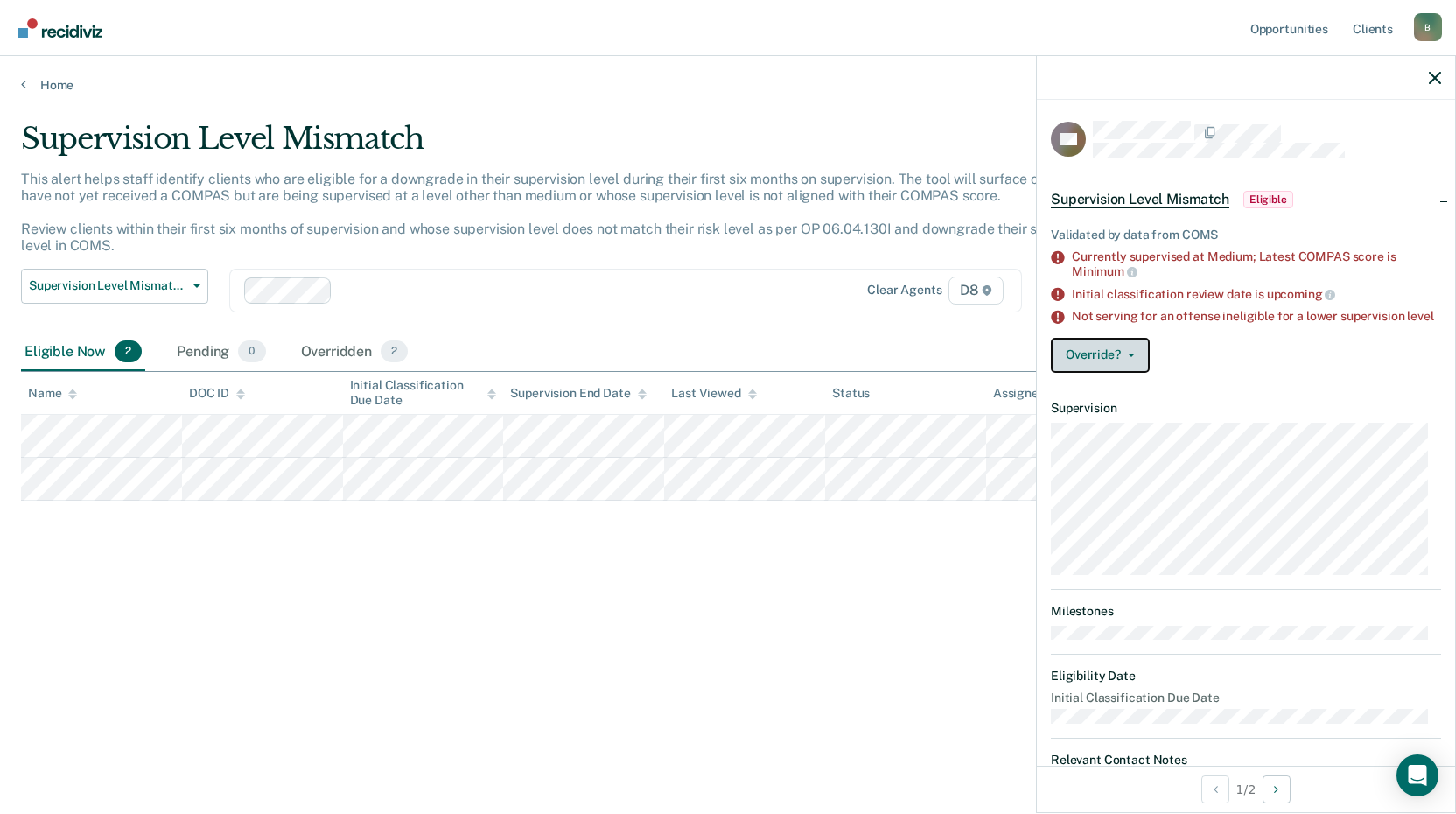
click at [1119, 369] on button "Override?" at bounding box center [1100, 355] width 98 height 35
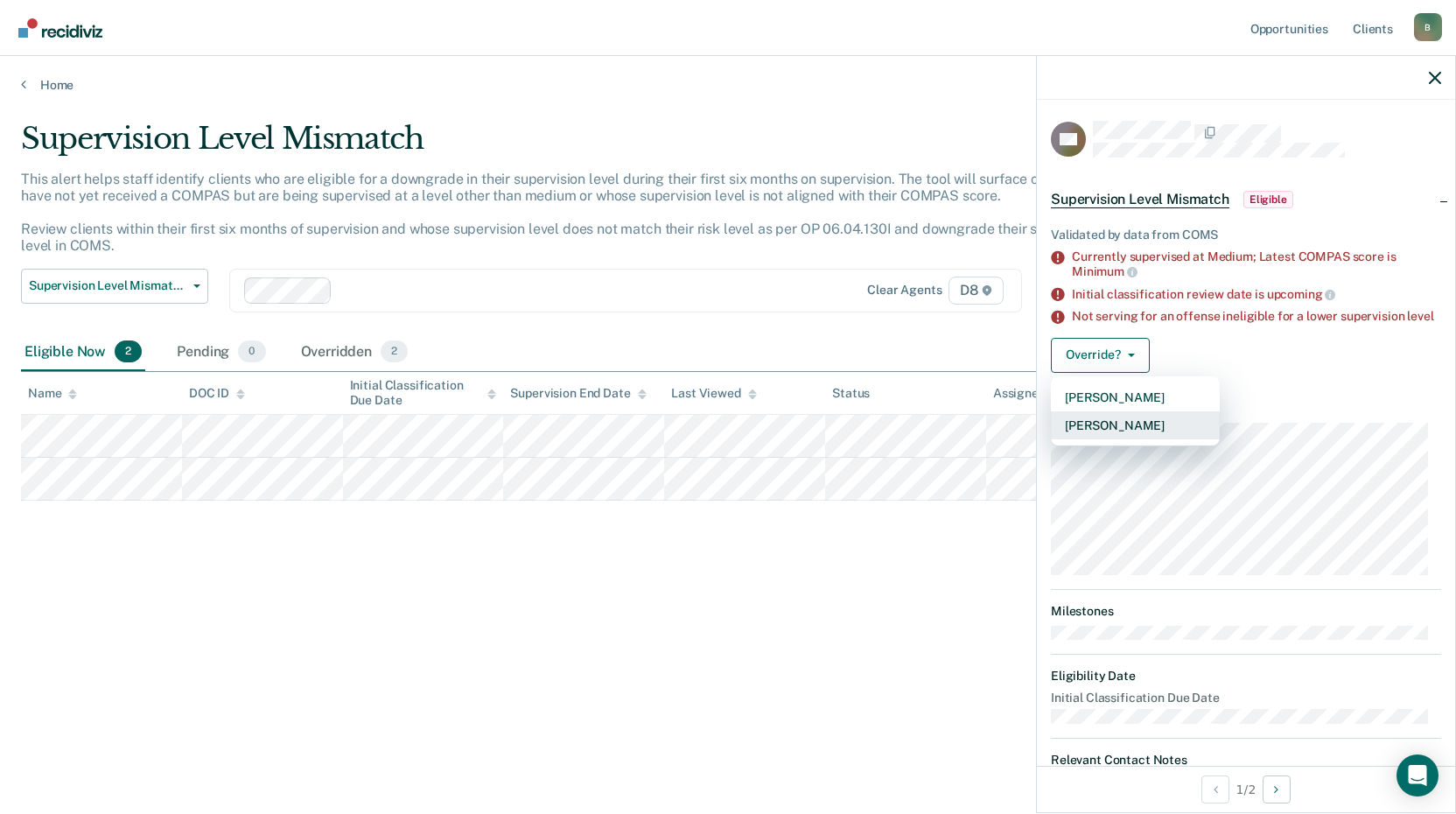
click at [1114, 439] on button "[PERSON_NAME]" at bounding box center [1136, 425] width 169 height 28
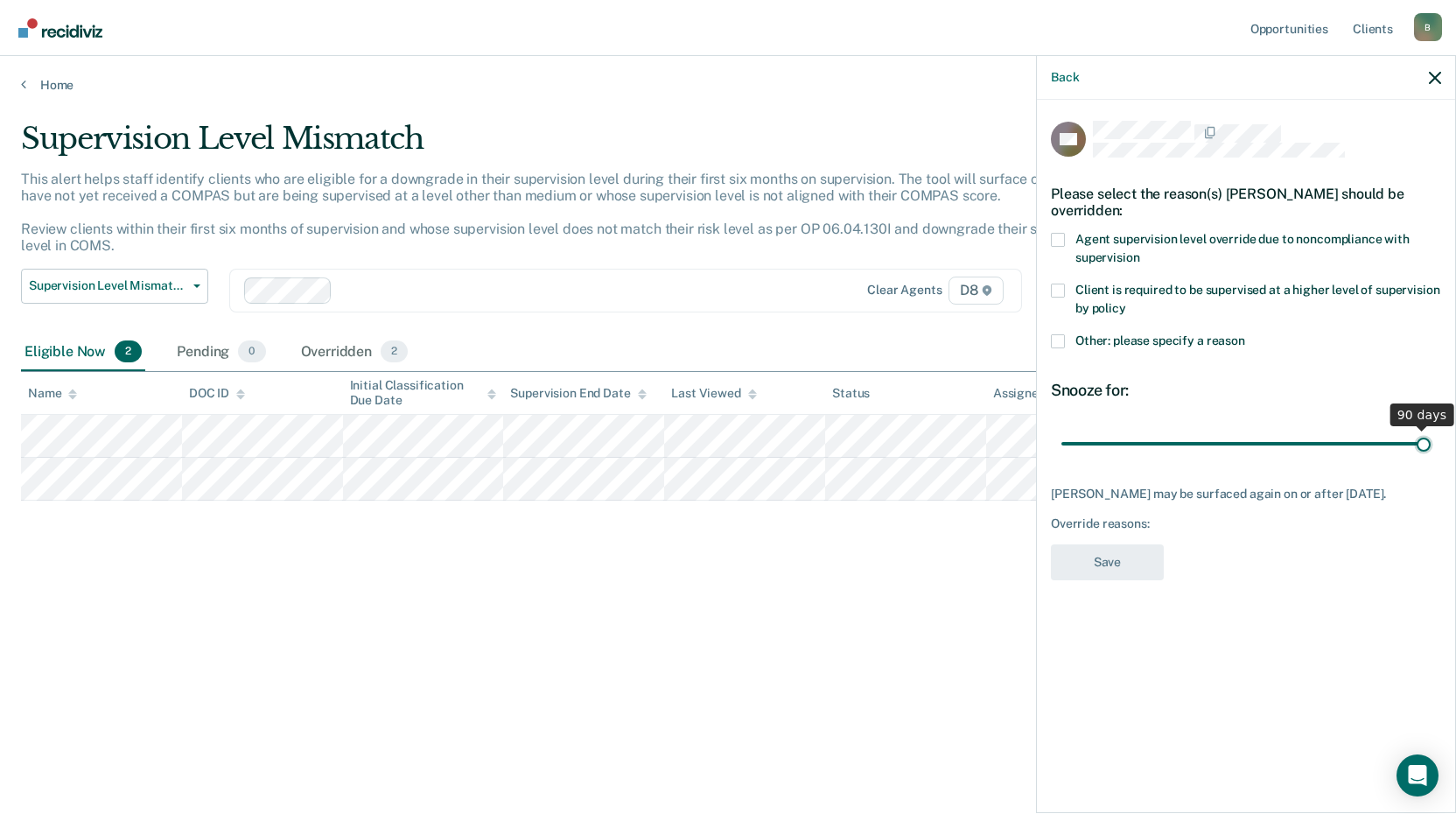
drag, startPoint x: 1194, startPoint y: 448, endPoint x: 1462, endPoint y: 498, distance: 272.6
type input "90"
click at [1431, 459] on input "range" at bounding box center [1245, 443] width 369 height 30
click at [1059, 233] on span at bounding box center [1057, 239] width 14 height 14
click at [1139, 251] on input "Agent supervision level override due to noncompliance with supervision" at bounding box center [1139, 251] width 0 height 0
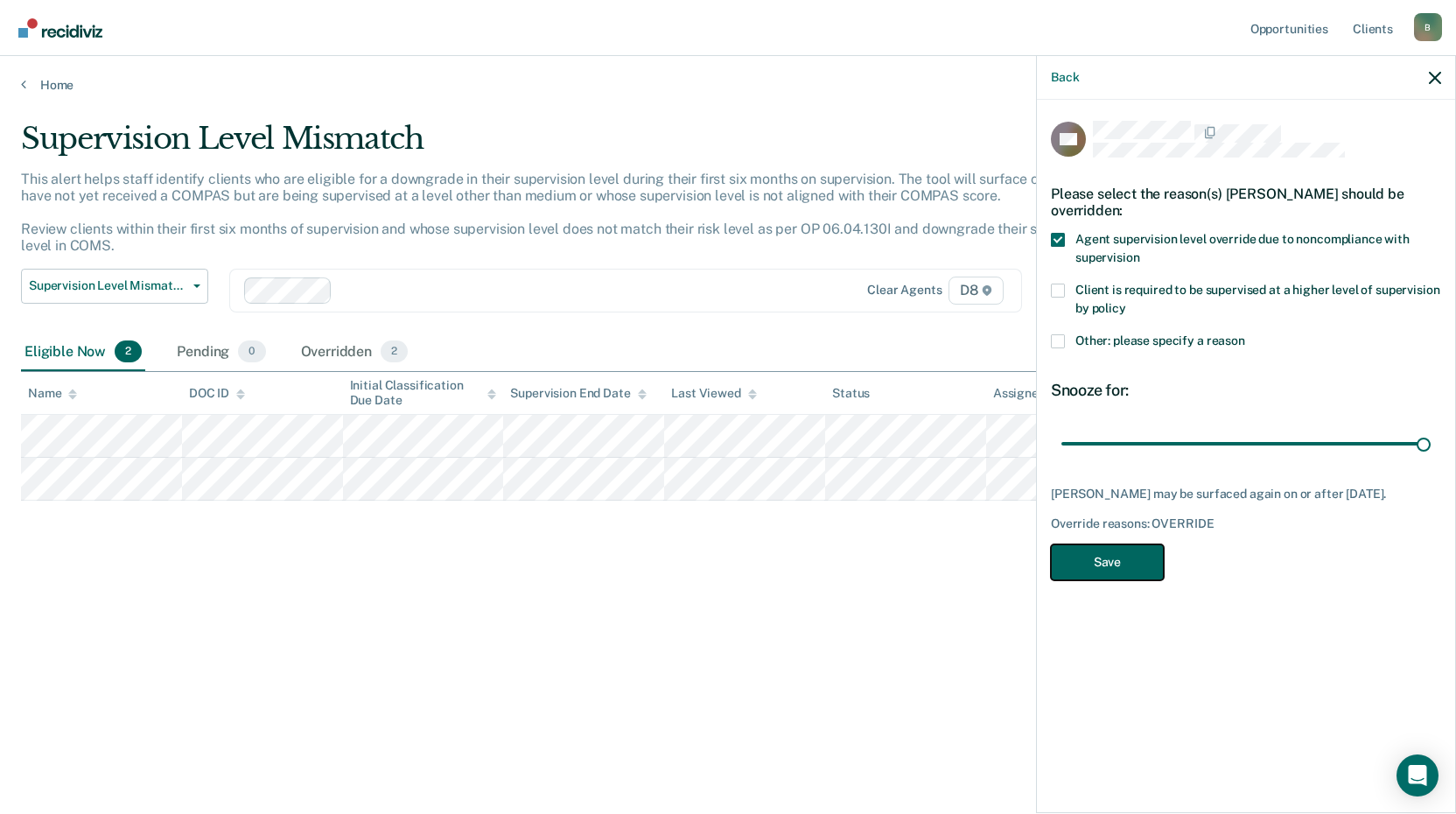
click at [1112, 558] on button "Save" at bounding box center [1107, 562] width 113 height 36
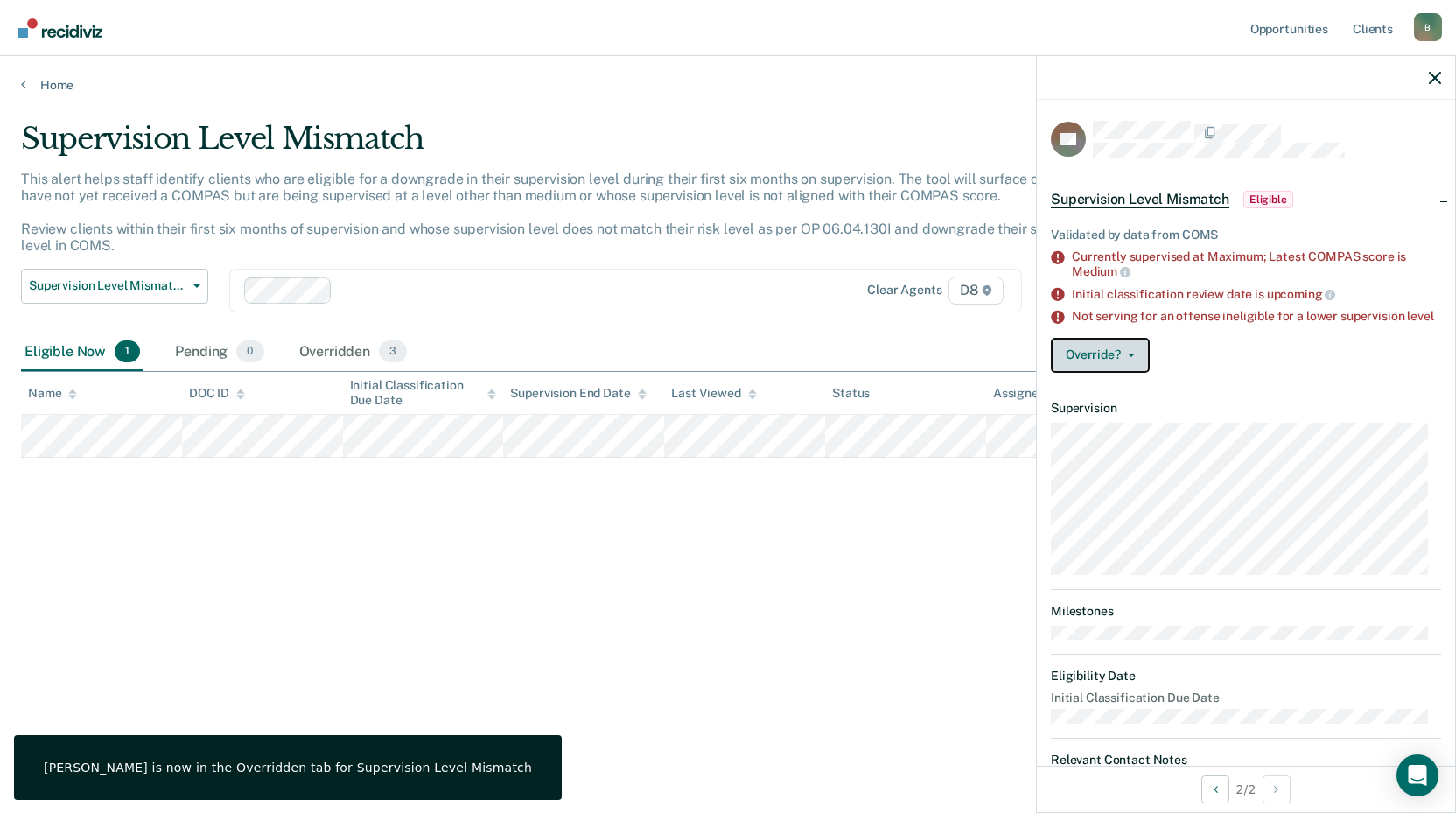
click at [1109, 370] on button "Override?" at bounding box center [1100, 355] width 98 height 35
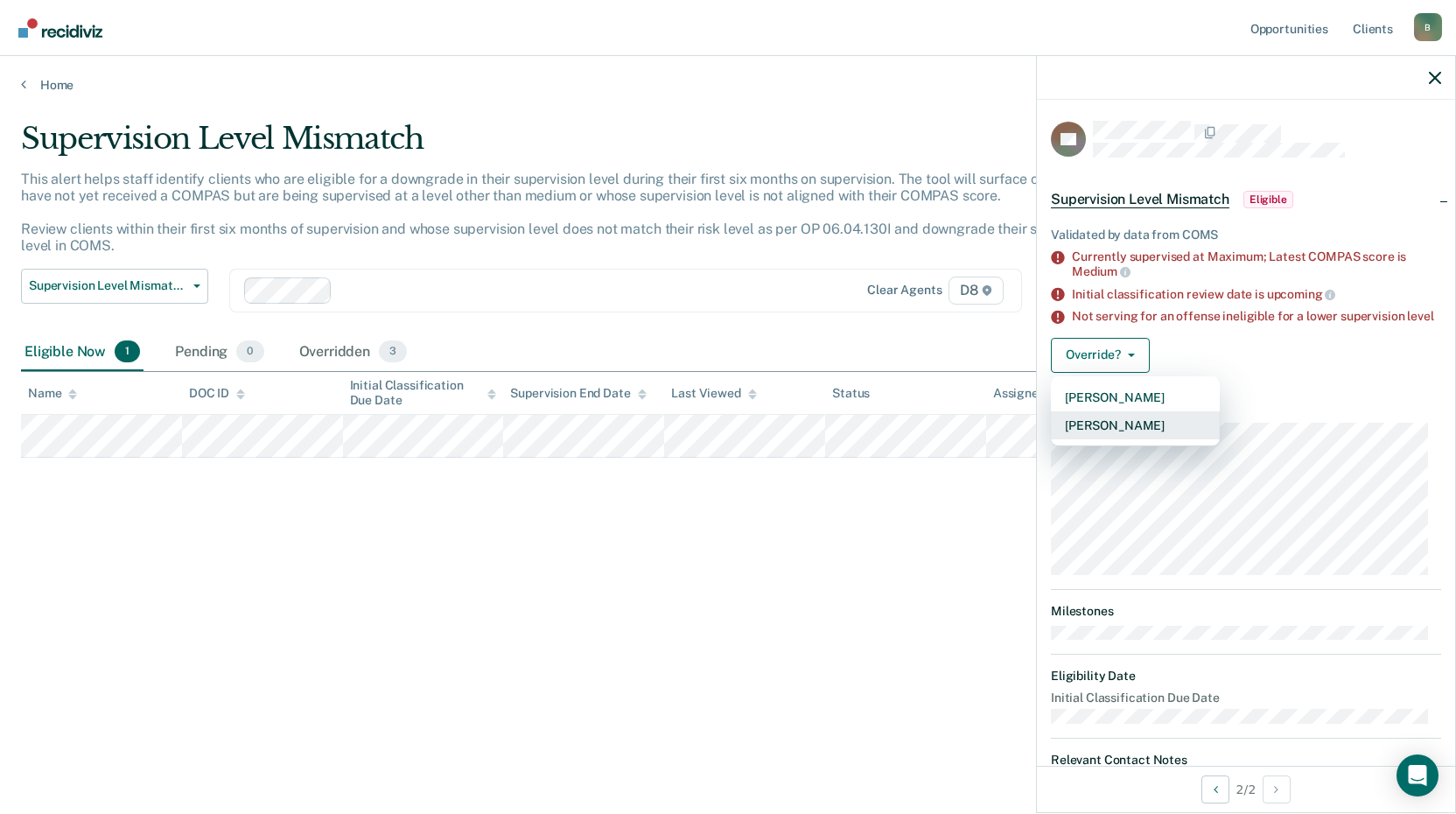
click at [1110, 434] on button "[PERSON_NAME]" at bounding box center [1136, 425] width 169 height 28
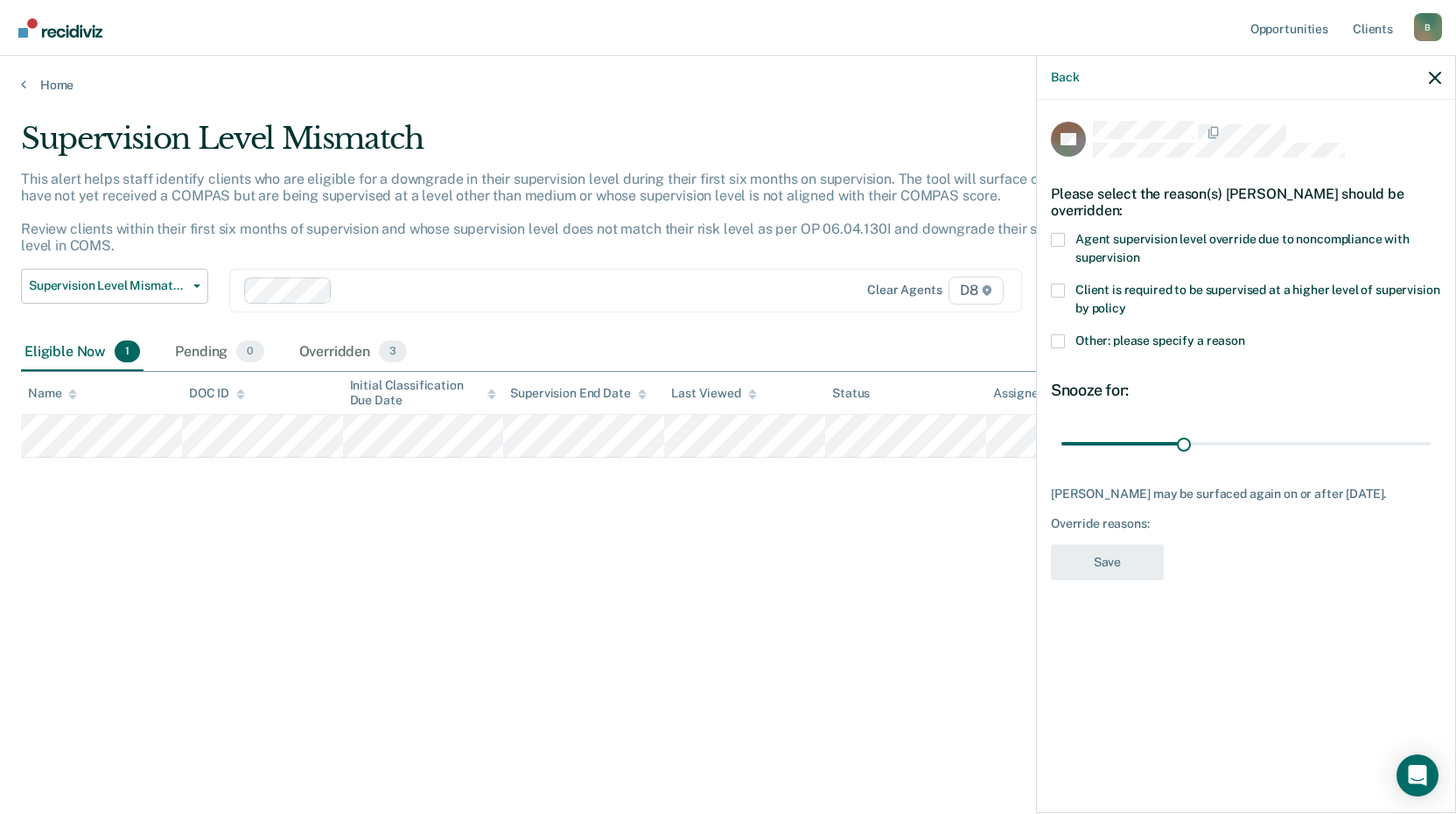
click at [1065, 285] on label "Client is required to be supervised at a higher level of supervision by policy" at bounding box center [1246, 302] width 390 height 37
click at [1127, 302] on input "Client is required to be supervised at a higher level of supervision by policy" at bounding box center [1127, 302] width 0 height 0
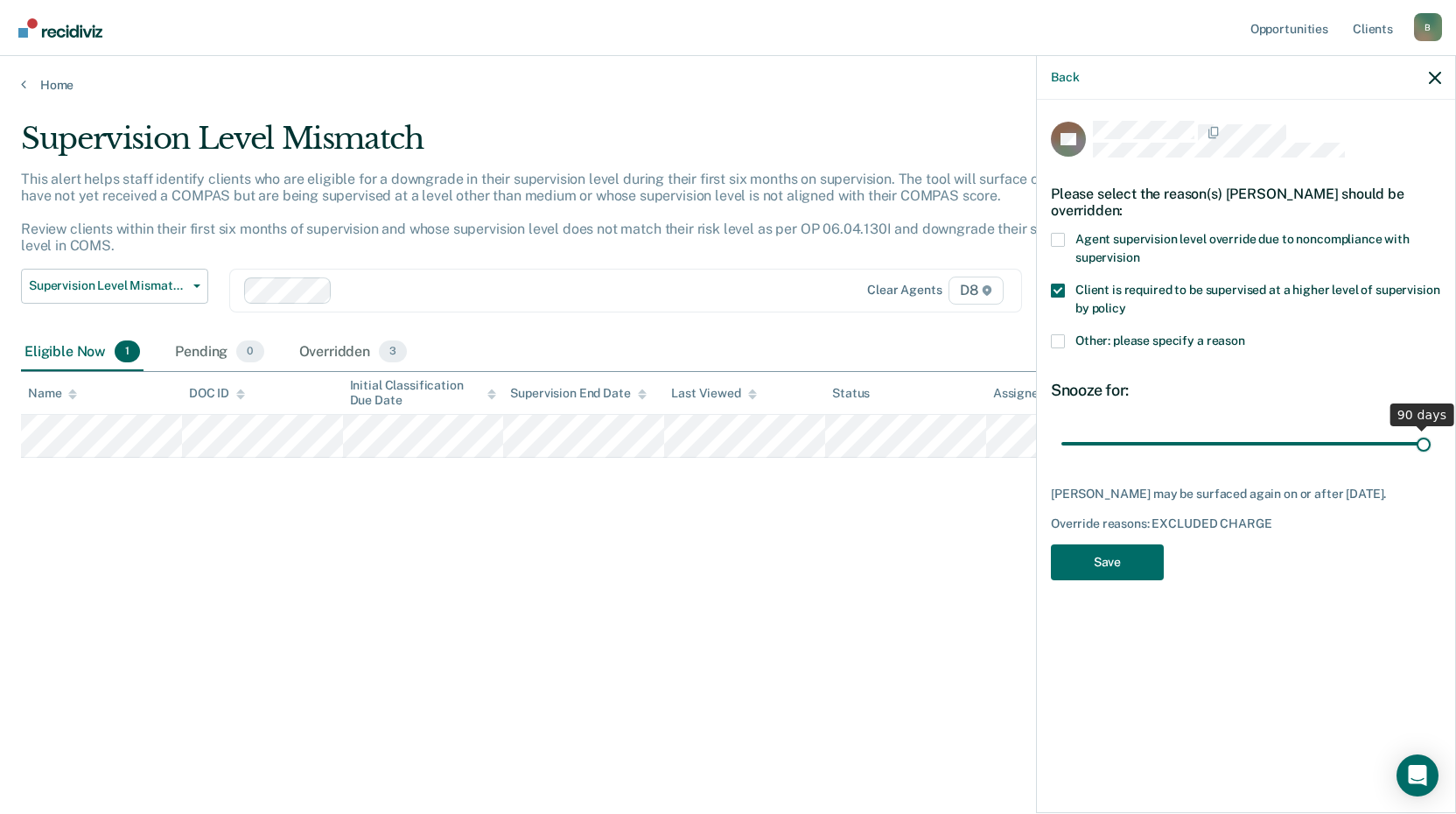
drag, startPoint x: 1178, startPoint y: 439, endPoint x: 1459, endPoint y: 447, distance: 281.1
type input "90"
click at [1431, 447] on input "range" at bounding box center [1245, 443] width 369 height 30
click at [1120, 552] on button "Save" at bounding box center [1107, 562] width 113 height 36
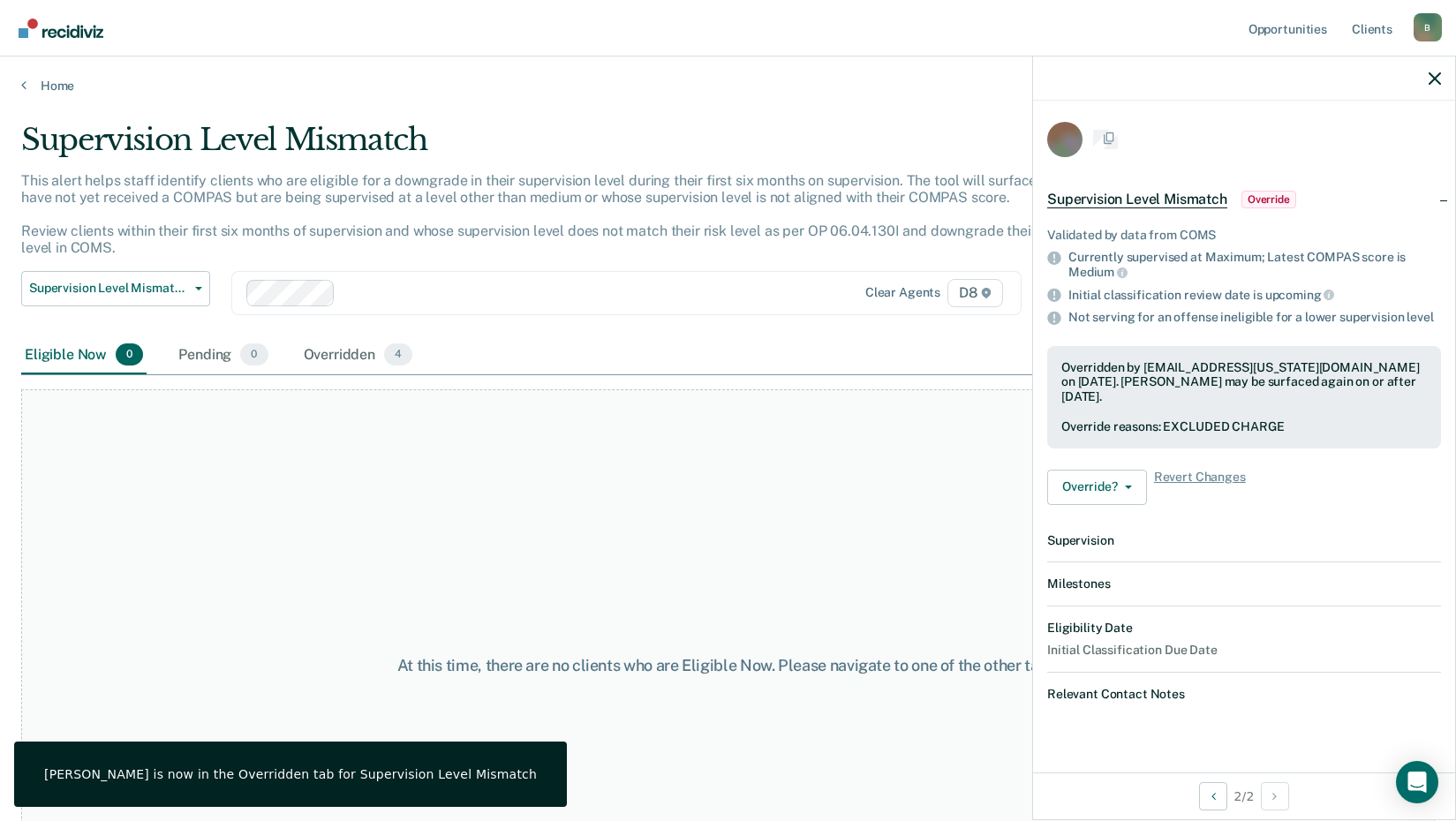
click at [462, 500] on div "At this time, there are no clients who are Eligible Now. Please navigate to one…" at bounding box center [728, 665] width 1413 height 553
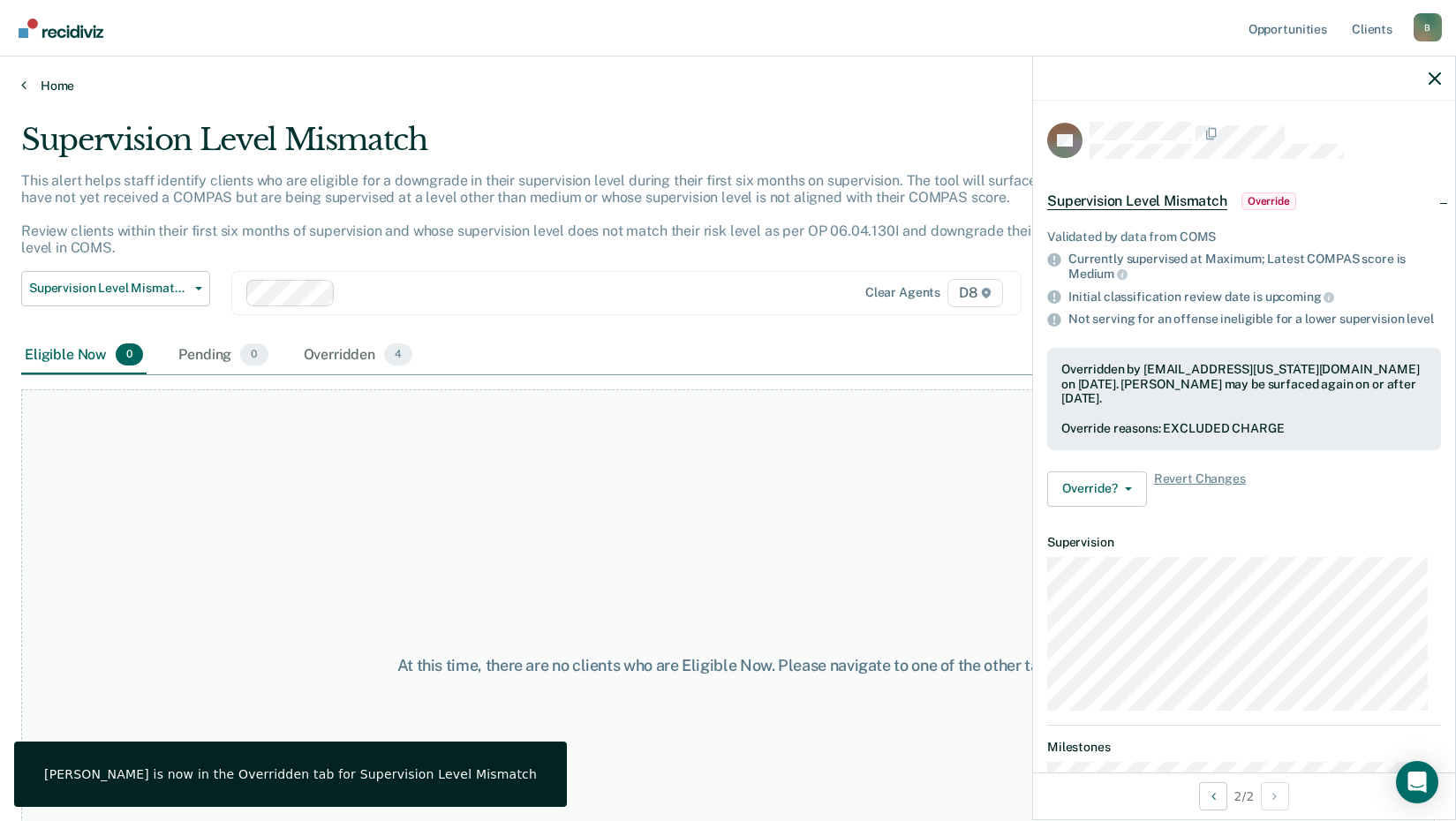
click at [29, 78] on link "Home" at bounding box center [728, 85] width 1413 height 16
